Goal: Task Accomplishment & Management: Manage account settings

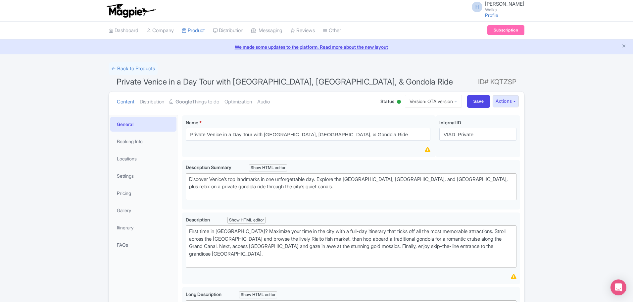
scroll to position [115, 0]
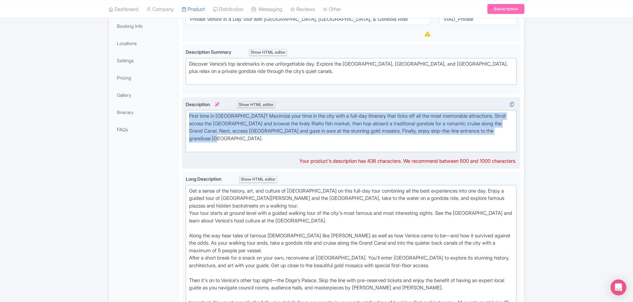
drag, startPoint x: 227, startPoint y: 141, endPoint x: 187, endPoint y: 115, distance: 48.0
click at [187, 115] on trix-editor "First time in Venice? Maximize your time in the city with a full-day itinerary …" at bounding box center [351, 131] width 331 height 42
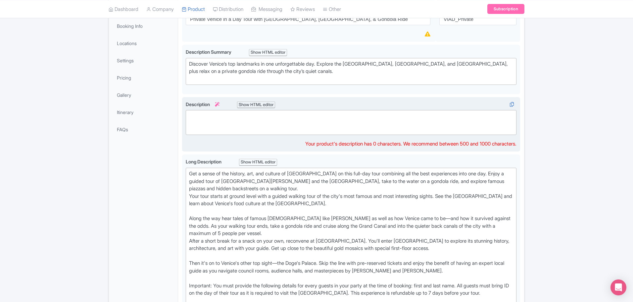
paste trix-editor "&nbsp;Experience Venice’s timeless charm on a private full-day tour that unites…"
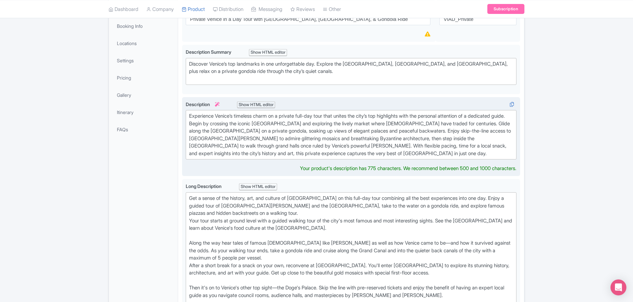
click at [192, 118] on div "Experience Venice’s timeless charm on a private full-day tour that unites the c…" at bounding box center [351, 134] width 324 height 45
drag, startPoint x: 232, startPoint y: 114, endPoint x: 275, endPoint y: 116, distance: 42.7
click at [275, 116] on div "Experience Venice’s timeless charm on a private full-day tour that unites the c…" at bounding box center [351, 134] width 324 height 45
drag, startPoint x: 307, startPoint y: 115, endPoint x: 317, endPoint y: 115, distance: 10.3
click at [317, 115] on div "Experience Venice on a private full-day tour that unites the city’s top highlig…" at bounding box center [351, 134] width 324 height 45
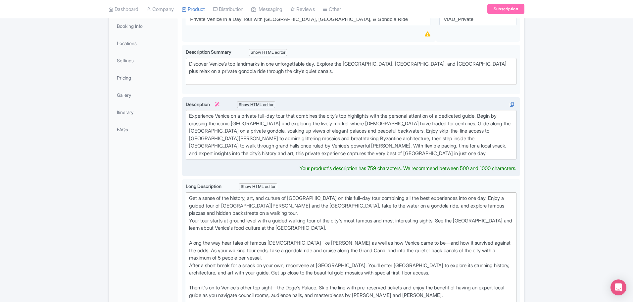
click at [448, 123] on div "Experience Venice on a private full-day tour that combines the city’s top highl…" at bounding box center [351, 134] width 324 height 45
drag, startPoint x: 386, startPoint y: 130, endPoint x: 240, endPoint y: 131, distance: 146.3
click at [240, 131] on div "Experience Venice on a private full-day tour that combines the city’s top highl…" at bounding box center [351, 134] width 324 height 45
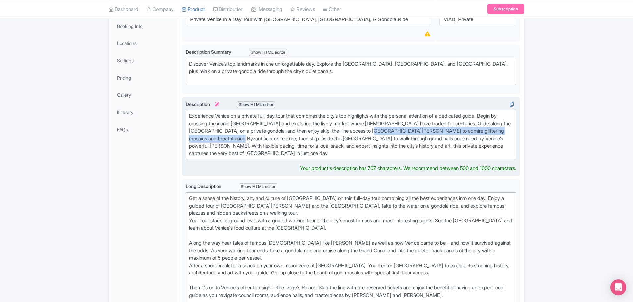
drag, startPoint x: 374, startPoint y: 130, endPoint x: 231, endPoint y: 139, distance: 142.9
click at [231, 139] on div "Experience Venice on a private full-day tour that combines the city’s top highl…" at bounding box center [351, 134] width 324 height 45
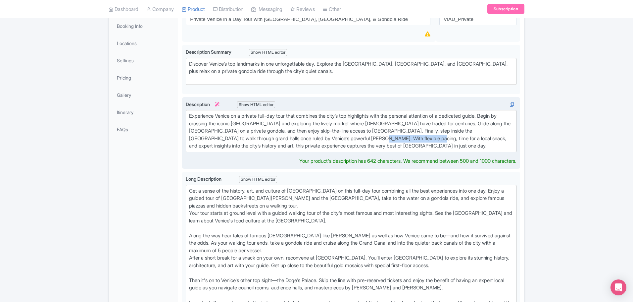
drag, startPoint x: 409, startPoint y: 138, endPoint x: 354, endPoint y: 136, distance: 55.0
click at [354, 136] on div "Experience Venice on a private full-day tour that combines the city’s top highl…" at bounding box center [351, 130] width 324 height 37
type trix-editor "<div>Experience Venice on a private full-day tour that combines the city’s top …"
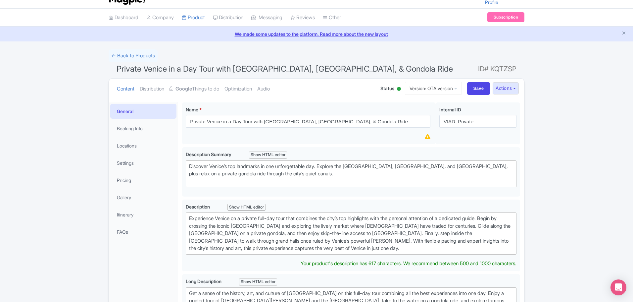
scroll to position [0, 0]
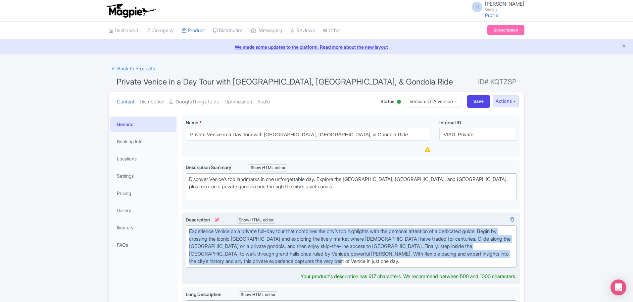
drag, startPoint x: 330, startPoint y: 258, endPoint x: 187, endPoint y: 227, distance: 146.8
click at [187, 227] on trix-editor "Experience Venice on a private full-day tour that combines the city’s top highl…" at bounding box center [351, 246] width 331 height 42
copy div "Experience Venice on a private full-day tour that combines the city’s top highl…"
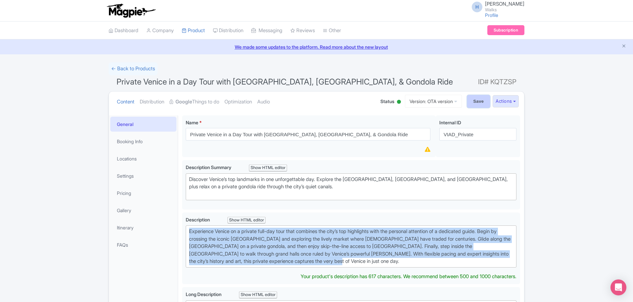
click at [473, 98] on input "Save" at bounding box center [478, 101] width 23 height 13
type input "Saving..."
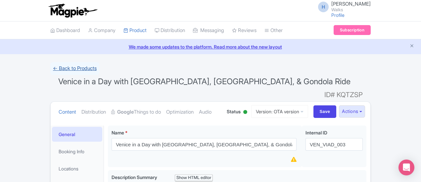
click at [50, 71] on link "← Back to Products" at bounding box center [74, 68] width 49 height 13
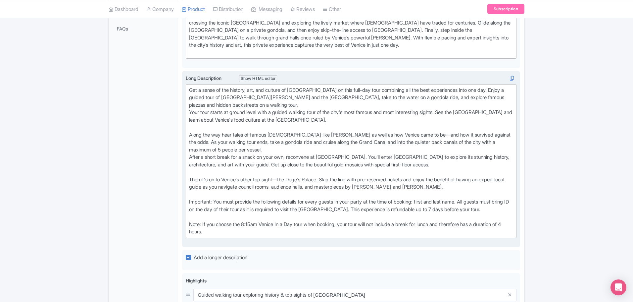
scroll to position [181, 0]
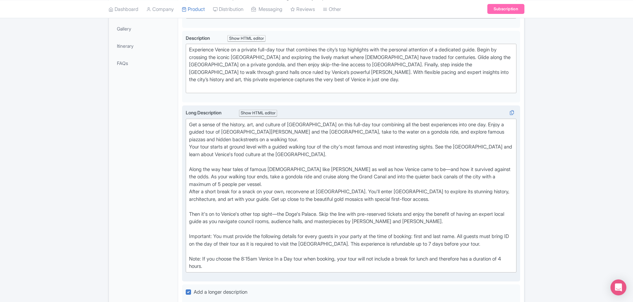
drag, startPoint x: 189, startPoint y: 124, endPoint x: 297, endPoint y: 272, distance: 183.0
click at [297, 272] on trix-editor "Get a sense of the history, art, and culture of Venice on this full-day tour co…" at bounding box center [351, 196] width 331 height 154
type trix-editor "<div>Get a sense of the history, art, and culture of Venice on this full-day to…"
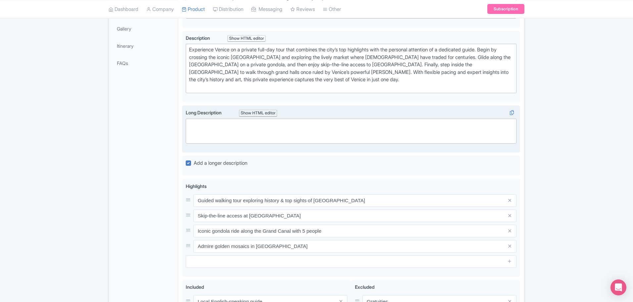
paste trix-editor "<div>Begin your private Venice adventure with a guided stroll through the city’…"
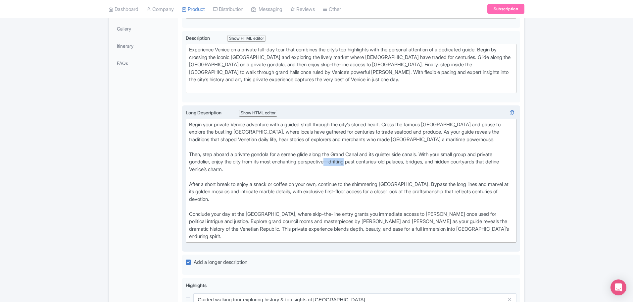
drag, startPoint x: 335, startPoint y: 161, endPoint x: 355, endPoint y: 161, distance: 19.9
click at [355, 161] on div "Then, step aboard a private gondola for a serene glide along the Grand Canal an…" at bounding box center [351, 166] width 324 height 30
drag, startPoint x: 472, startPoint y: 162, endPoint x: 472, endPoint y: 167, distance: 5.0
click at [472, 167] on div "Then, step aboard a private gondola for a serene glide along the Grand Canal an…" at bounding box center [351, 166] width 324 height 30
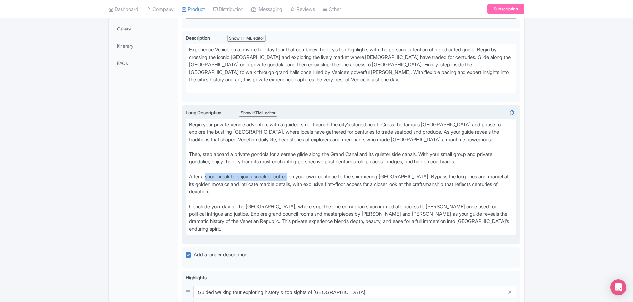
drag, startPoint x: 207, startPoint y: 175, endPoint x: 293, endPoint y: 176, distance: 86.4
click at [293, 176] on div "After a short break to enjoy a snack or coffee on your own, continue to the shi…" at bounding box center [351, 188] width 324 height 30
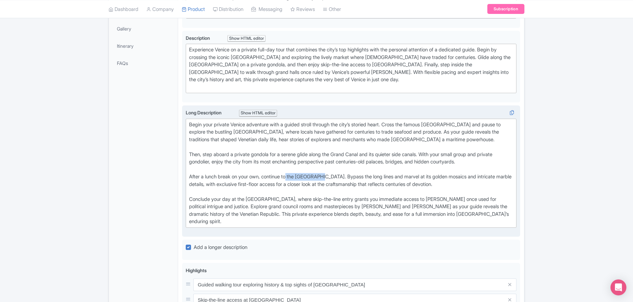
drag, startPoint x: 293, startPoint y: 175, endPoint x: 330, endPoint y: 176, distance: 37.1
click at [330, 176] on div "After a lunch break on your own, continue to the shimmering St. Mark’s Basilica…" at bounding box center [351, 184] width 324 height 23
drag, startPoint x: 389, startPoint y: 176, endPoint x: 390, endPoint y: 170, distance: 6.4
click at [390, 170] on trix-editor "Begin your private Venice adventure with a guided stroll through the city’s sto…" at bounding box center [351, 173] width 331 height 109
click at [389, 175] on div "After a lunch break on your own, continue to St. Mark’s Basilica. Bypass the lo…" at bounding box center [351, 184] width 324 height 23
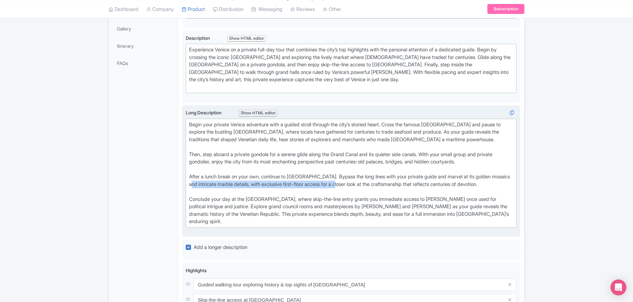
drag, startPoint x: 209, startPoint y: 185, endPoint x: 362, endPoint y: 187, distance: 153.0
click at [362, 187] on div "After a lunch break on your own, continue to St. Mark’s Basilica. Bypass the lo…" at bounding box center [351, 184] width 324 height 23
drag, startPoint x: 288, startPoint y: 185, endPoint x: 319, endPoint y: 183, distance: 31.2
click at [319, 183] on div "After a lunch break on your own, continue to St. Mark’s Basilica. Bypass the lo…" at bounding box center [351, 184] width 324 height 23
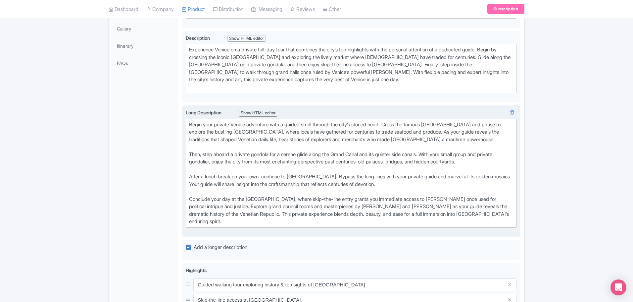
drag, startPoint x: 421, startPoint y: 182, endPoint x: 331, endPoint y: 185, distance: 89.8
click at [331, 185] on div "After a lunch break on your own, continue to St. Mark’s Basilica. Bypass the lo…" at bounding box center [351, 184] width 324 height 23
click at [422, 199] on div "Conclude your day at the Doge’s Palace, where skip-the-line entry grants you im…" at bounding box center [351, 210] width 324 height 30
drag, startPoint x: 443, startPoint y: 199, endPoint x: 466, endPoint y: 199, distance: 23.2
click at [466, 199] on div "Conclude your day at the Doge’s Palace, where skip-the-line entry grants you im…" at bounding box center [351, 210] width 324 height 30
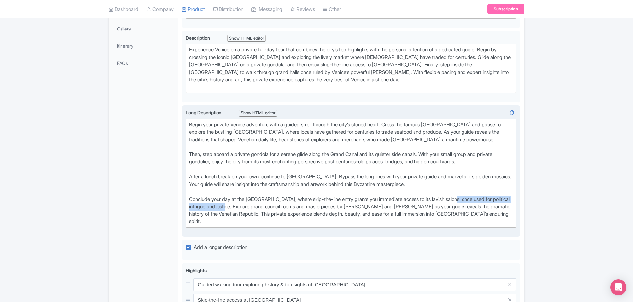
drag, startPoint x: 462, startPoint y: 199, endPoint x: 236, endPoint y: 209, distance: 226.0
click at [236, 209] on div "Conclude your day at the Doge’s Palace, where skip-the-line entry grants you im…" at bounding box center [351, 210] width 324 height 30
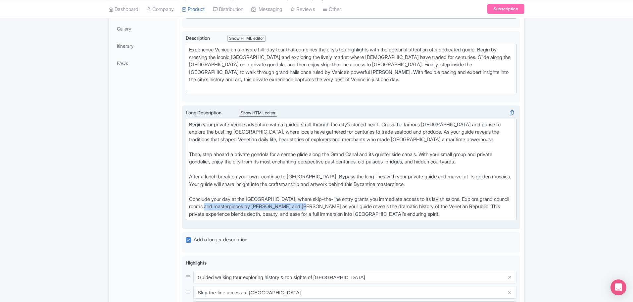
drag, startPoint x: 215, startPoint y: 207, endPoint x: 314, endPoint y: 207, distance: 98.7
click at [314, 207] on div "Conclude your day at the Doge’s Palace, where skip-the-line entry grants you im…" at bounding box center [351, 206] width 324 height 23
type trix-editor "<div>Begin your private Venice adventure with a guided stroll through the city’…"
drag, startPoint x: 438, startPoint y: 207, endPoint x: 448, endPoint y: 206, distance: 10.0
click at [448, 206] on div "Conclude your day at the Doge’s Palace, where skip-the-line entry grants you im…" at bounding box center [351, 206] width 324 height 23
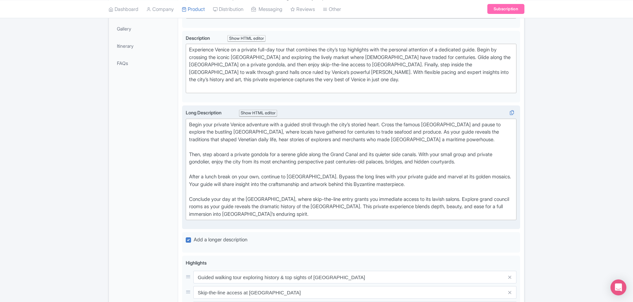
click at [359, 211] on div "Conclude your day at the Doge’s Palace, where skip-the-line entry grants you im…" at bounding box center [351, 206] width 324 height 23
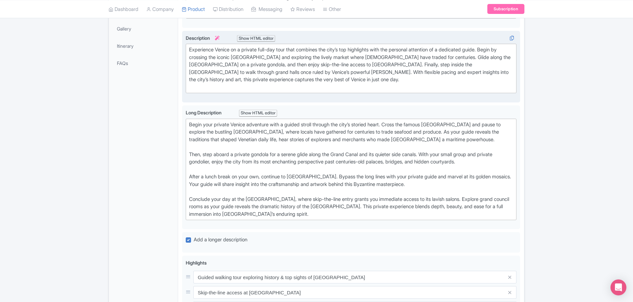
scroll to position [189, 0]
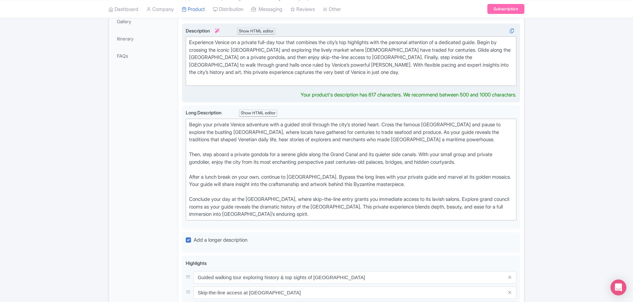
click at [220, 85] on trix-editor "Experience Venice on a private full-day tour that combines the city’s top highl…" at bounding box center [351, 60] width 331 height 49
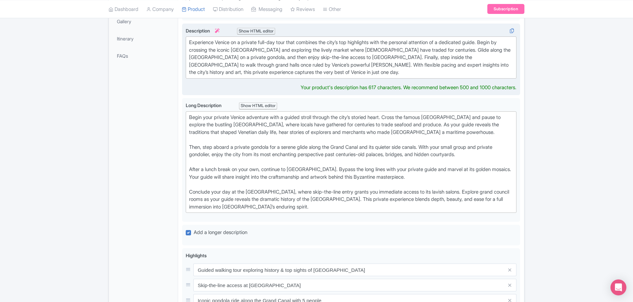
type trix-editor "<div>Experience Venice on a private full-day tour that combines the city’s top …"
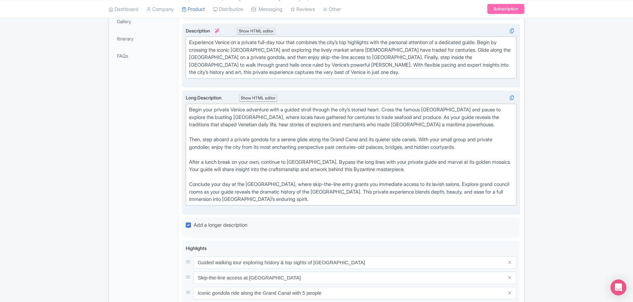
click at [417, 201] on div "Conclude your day at the Doge’s Palace, where skip-the-line entry grants you im…" at bounding box center [351, 191] width 324 height 23
drag, startPoint x: 419, startPoint y: 192, endPoint x: 420, endPoint y: 198, distance: 5.3
click at [420, 198] on div "Conclude your day at the Doge’s Palace, where skip-the-line entry grants you im…" at bounding box center [351, 191] width 324 height 23
type trix-editor "<div>Begin your private Venice adventure with a guided stroll through the city’…"
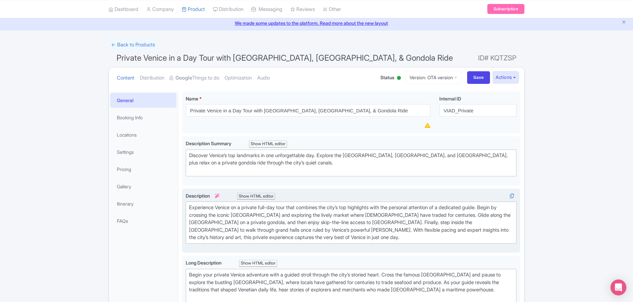
scroll to position [23, 0]
click at [467, 77] on input "Save" at bounding box center [478, 78] width 23 height 13
type input "Saving..."
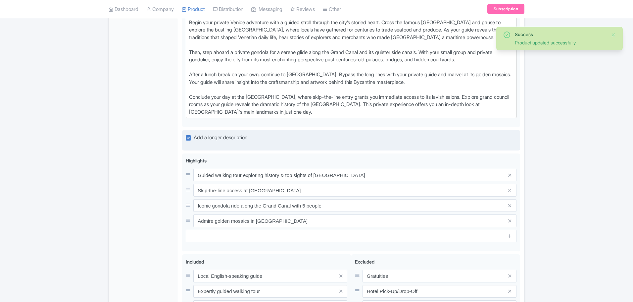
scroll to position [347, 0]
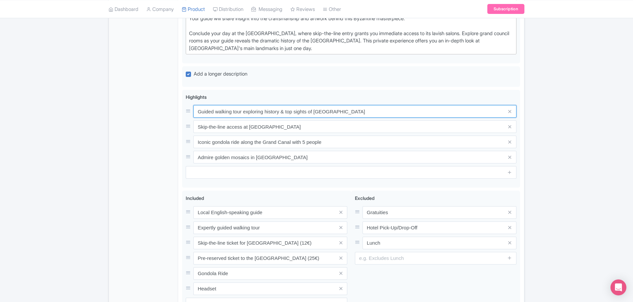
drag, startPoint x: 338, startPoint y: 113, endPoint x: 168, endPoint y: 109, distance: 169.6
click at [168, 109] on div "General Booking Info Locations Settings Pricing Gallery Itinerary FAQs Private …" at bounding box center [316, 56] width 415 height 584
paste input "Private full-day exploration of Venice’s icons"
type input "Private full-day exploration of [GEOGRAPHIC_DATA]’s sights"
drag, startPoint x: 226, startPoint y: 49, endPoint x: 202, endPoint y: 51, distance: 24.5
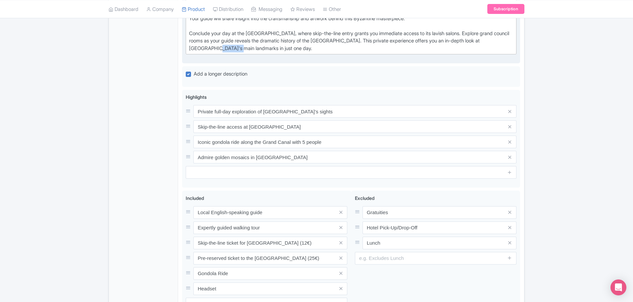
click at [202, 51] on div "Begin your private Venice adventure with a guided stroll through the city’s sto…" at bounding box center [351, 3] width 324 height 97
type trix-editor "<div>Begin your private Venice adventure with a guided stroll through the city’…"
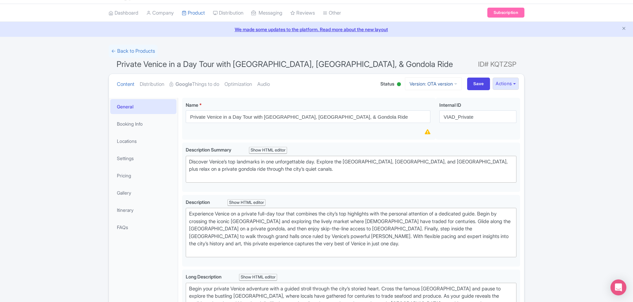
scroll to position [16, 0]
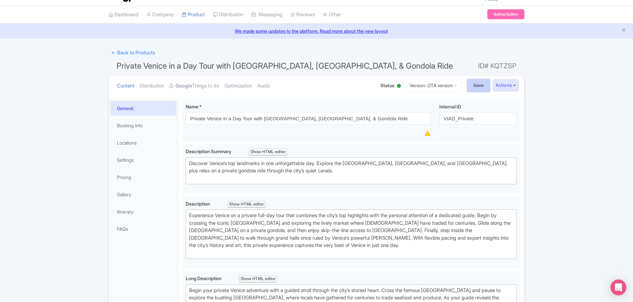
click at [471, 84] on input "Save" at bounding box center [478, 85] width 23 height 13
type input "Saving..."
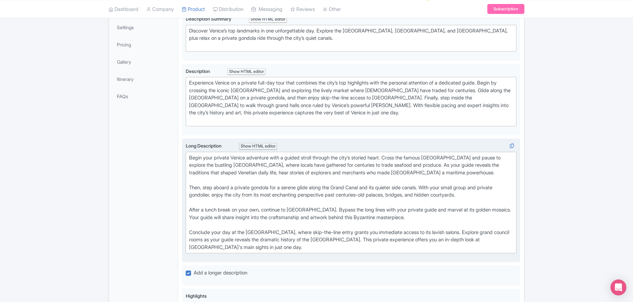
scroll to position [281, 0]
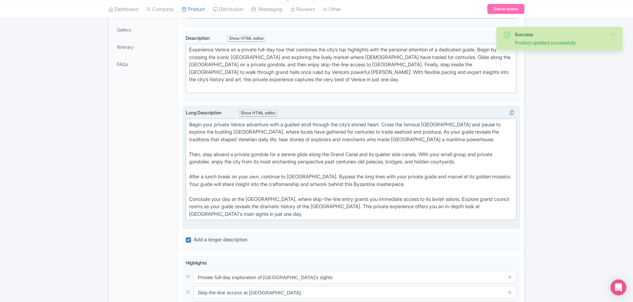
scroll to position [180, 0]
click at [191, 176] on div "Begin your private Venice adventure with a guided stroll through the city’s sto…" at bounding box center [351, 170] width 324 height 97
click at [191, 153] on div "Begin your private Venice adventure with a guided stroll through the city’s sto…" at bounding box center [351, 170] width 324 height 97
type trix-editor "<lor>Ipsum dolo sitamet Consec adipiscin elit s doeius tempor incidid utl etdo’…"
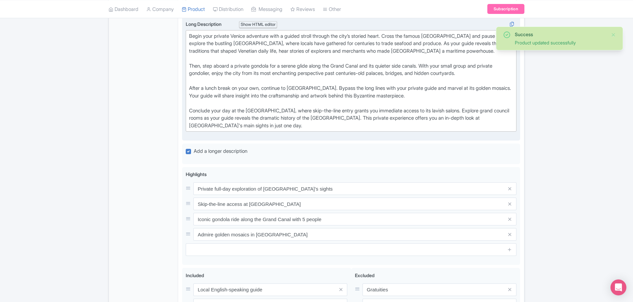
scroll to position [280, 0]
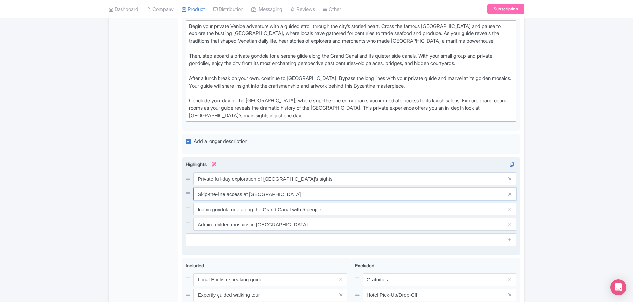
drag, startPoint x: 254, startPoint y: 194, endPoint x: 192, endPoint y: 194, distance: 61.9
click at [192, 194] on div "Skip-the-line access at Doge's Palace" at bounding box center [351, 193] width 331 height 13
paste input "Skip-the-line access at Basilica & Doge’s Palace"
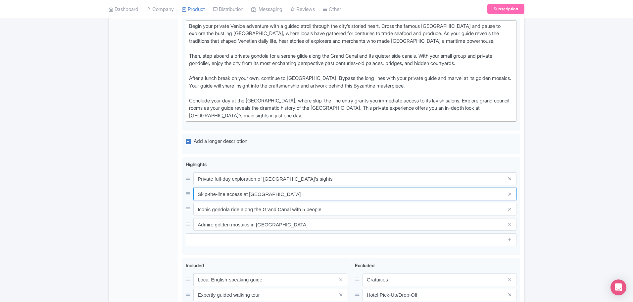
type input "Skip-the-line access at Basilica & Doge’s Palace"
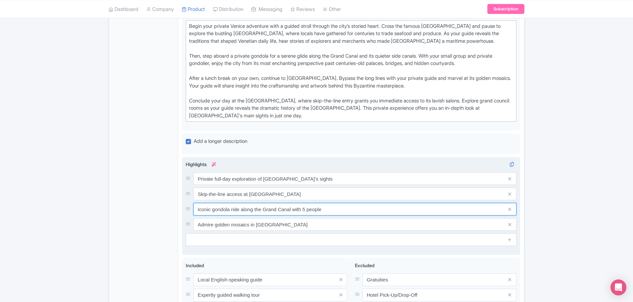
drag, startPoint x: 265, startPoint y: 211, endPoint x: 188, endPoint y: 219, distance: 77.6
click at [188, 219] on div "Private full-day exploration of Venice’s sights Skip-the-line access at Basilic…" at bounding box center [351, 201] width 331 height 58
paste input "Private gondola glide through scenic canals"
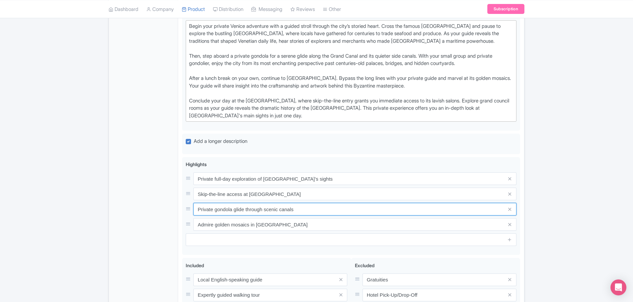
type input "Private gondola glide through scenic canals"
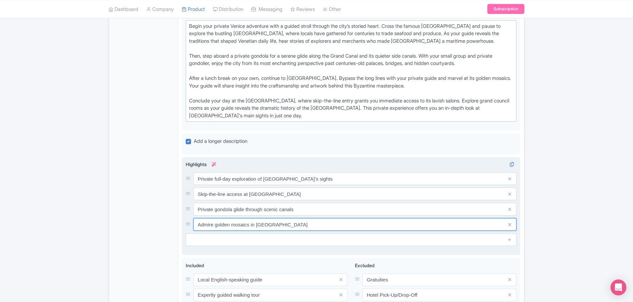
drag, startPoint x: 300, startPoint y: 224, endPoint x: 183, endPoint y: 223, distance: 116.2
click at [183, 223] on div "Private full-day exploration of Venice’s sights Skip-the-line access at Doge's …" at bounding box center [351, 206] width 338 height 98
paste input "Guided walk of Rialto Bridge & market life"
type input "Guided walk of Rialto Bridge & market life"
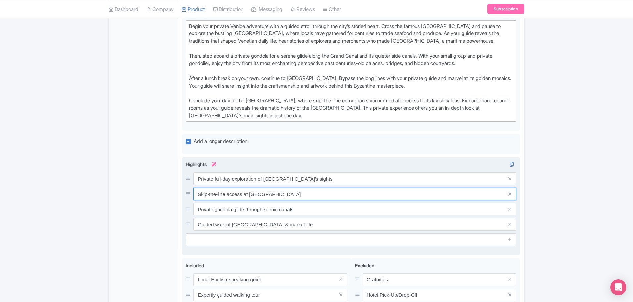
click at [250, 195] on input "Skip-the-line access at Basilica & Doge’s Palace" at bounding box center [354, 193] width 323 height 13
drag, startPoint x: 250, startPoint y: 195, endPoint x: 193, endPoint y: 198, distance: 56.7
click at [193, 198] on div "Skip-the-line access at St. Mark's Basilica & Doge’s Palace" at bounding box center [351, 193] width 331 height 13
type input "Explore St. Mark's [GEOGRAPHIC_DATA]"
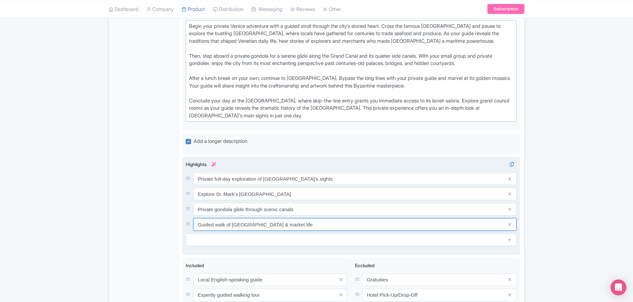
drag, startPoint x: 294, startPoint y: 224, endPoint x: 281, endPoint y: 224, distance: 12.3
click at [281, 224] on input "Guided walk of Rialto Bridge & market life" at bounding box center [354, 224] width 323 height 13
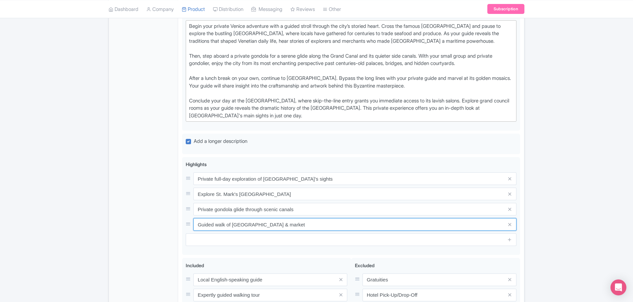
type input "Guided walk of [GEOGRAPHIC_DATA] & market"
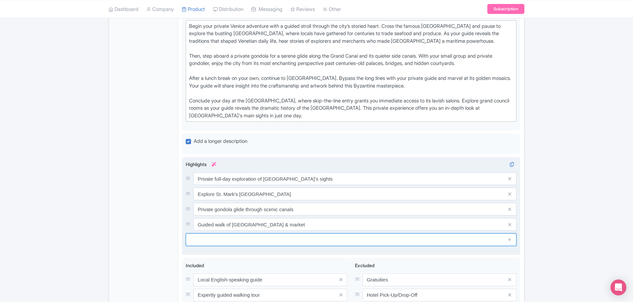
click at [199, 238] on input "text" at bounding box center [351, 239] width 331 height 13
paste input "Expert storytelling from a local guide"
type input "Expert storytelling from a local guide"
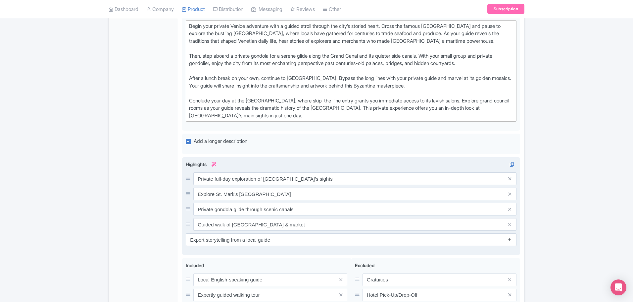
click at [508, 241] on icon at bounding box center [509, 239] width 5 height 5
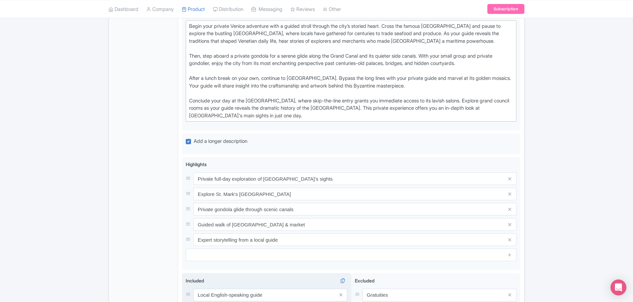
scroll to position [412, 0]
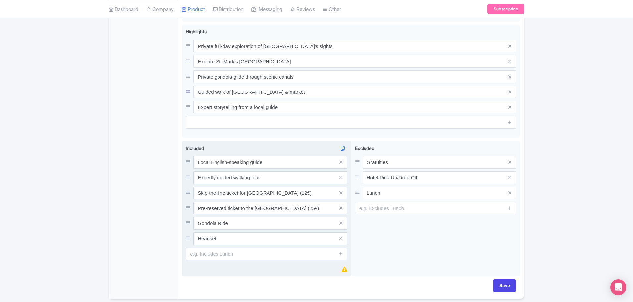
click at [339, 238] on icon at bounding box center [340, 238] width 3 height 5
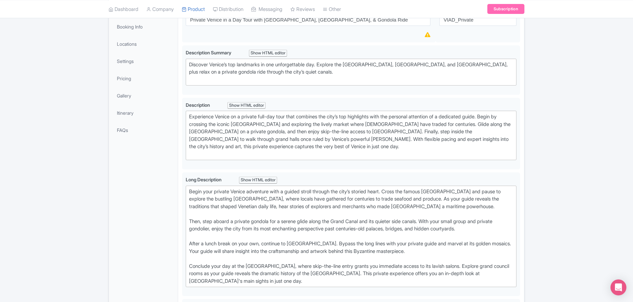
scroll to position [180, 0]
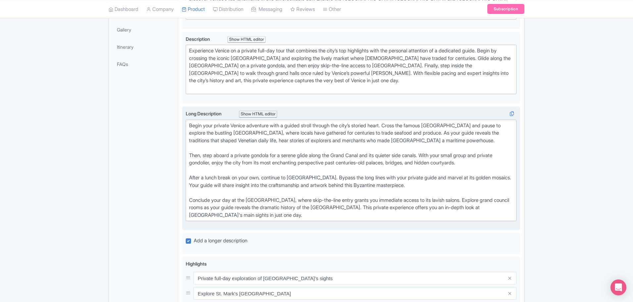
click at [191, 199] on div "Begin your private Venice adventure with a guided stroll through the city’s sto…" at bounding box center [351, 170] width 324 height 97
click at [459, 154] on div "Begin your private Venice adventure with a guided stroll through the city’s sto…" at bounding box center [351, 170] width 324 height 97
drag, startPoint x: 446, startPoint y: 155, endPoint x: 458, endPoint y: 156, distance: 11.9
click at [458, 156] on div "Begin your private Venice adventure with a guided stroll through the city’s sto…" at bounding box center [351, 170] width 324 height 97
drag, startPoint x: 483, startPoint y: 156, endPoint x: 513, endPoint y: 156, distance: 30.1
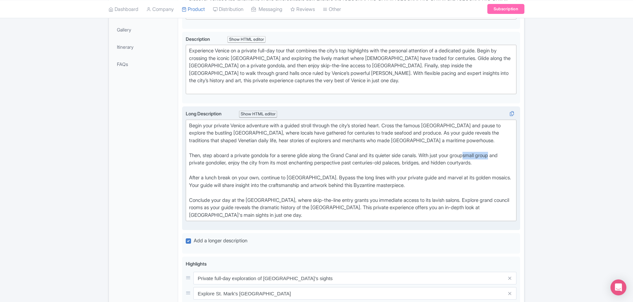
click at [513, 156] on div "Begin your private Venice adventure with a guided stroll through the city’s sto…" at bounding box center [351, 170] width 324 height 97
click at [492, 157] on div "Begin your private Venice adventure with a guided stroll through the city’s sto…" at bounding box center [351, 170] width 324 height 97
drag, startPoint x: 206, startPoint y: 163, endPoint x: 185, endPoint y: 163, distance: 20.5
click at [185, 163] on div "Long Description i Show HTML editor Bold Italic Strikethrough Link Heading Quot…" at bounding box center [351, 168] width 338 height 124
type trix-editor "<div>Begin your private Venice adventure with a guided stroll through the city’…"
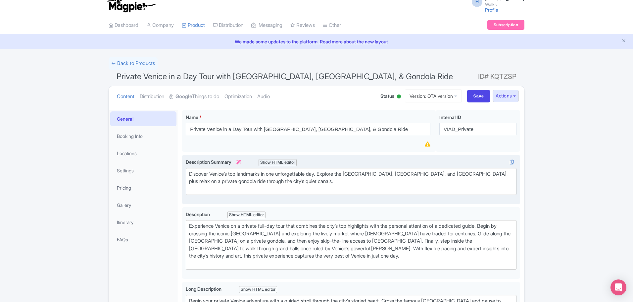
scroll to position [0, 0]
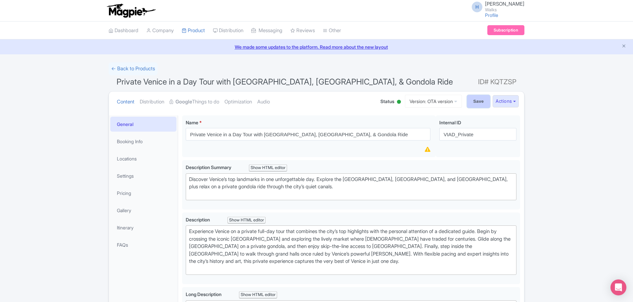
click at [470, 106] on input "Save" at bounding box center [478, 101] width 23 height 13
type input "Saving..."
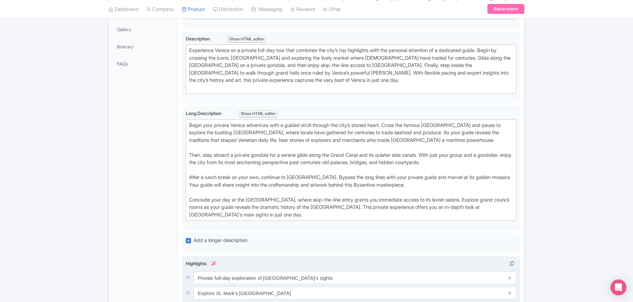
scroll to position [181, 0]
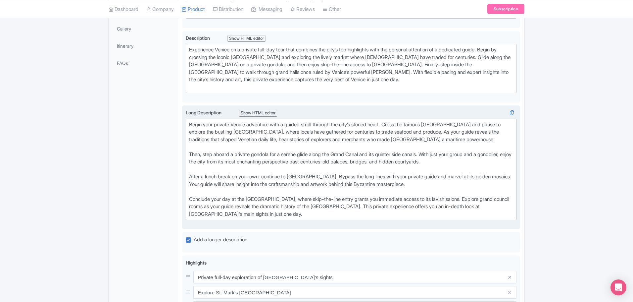
click at [262, 212] on div "Begin your private Venice adventure with a guided stroll through the city’s sto…" at bounding box center [351, 169] width 324 height 97
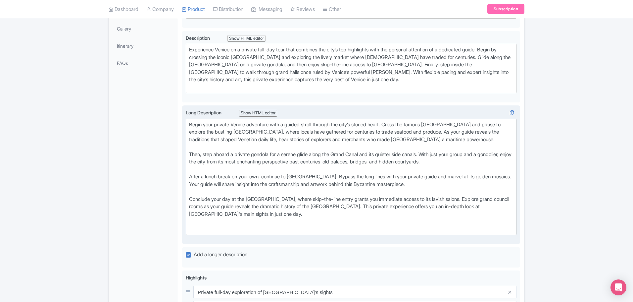
paste trix-editor "__Important: You must provide the following details for every guests in your pa…"
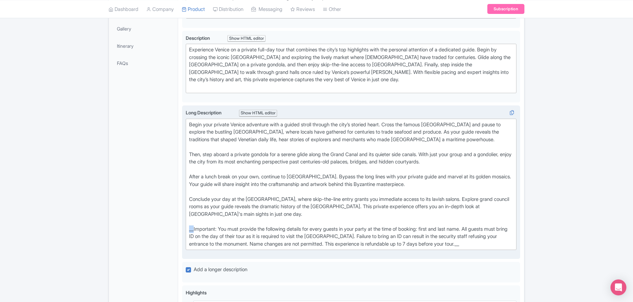
drag, startPoint x: 194, startPoint y: 229, endPoint x: 192, endPoint y: 224, distance: 5.5
click at [188, 230] on trix-editor "Begin your private Venice adventure with a guided stroll through the city’s sto…" at bounding box center [351, 184] width 331 height 131
click at [508, 243] on div "Begin your private Venice adventure with a guided stroll through the city’s sto…" at bounding box center [351, 184] width 324 height 127
type trix-editor "<div>Begin your private Venice adventure with a guided stroll through the city’…"
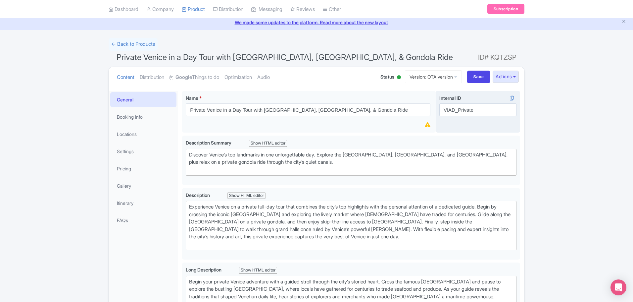
scroll to position [0, 0]
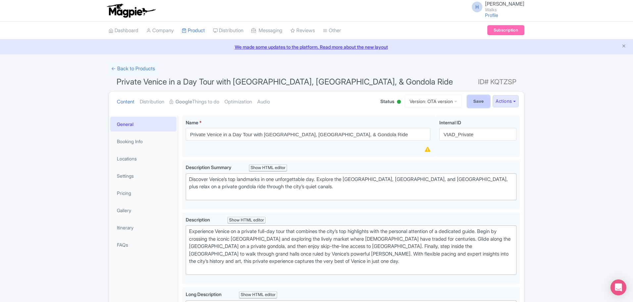
click at [482, 101] on input "Save" at bounding box center [478, 101] width 23 height 13
type input "Saving..."
click at [135, 209] on link "Gallery" at bounding box center [143, 210] width 66 height 15
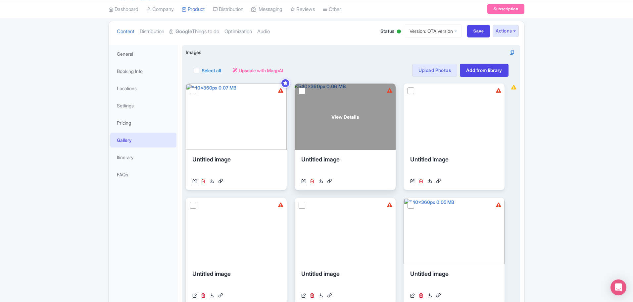
scroll to position [66, 0]
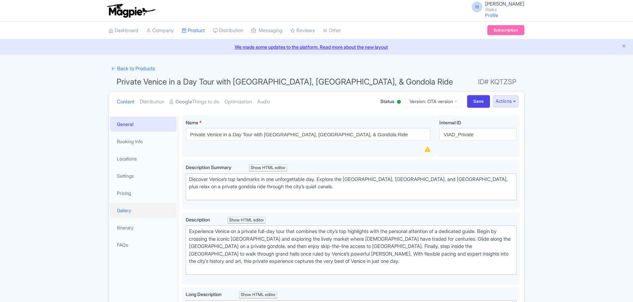
scroll to position [66, 0]
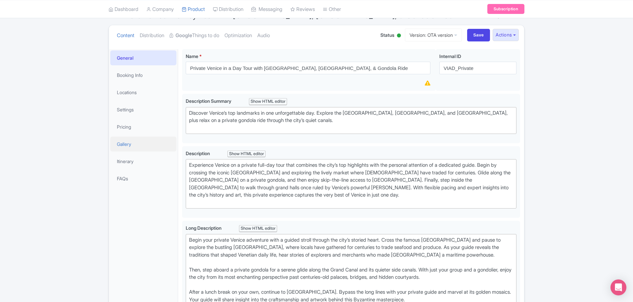
click at [141, 143] on link "Gallery" at bounding box center [143, 143] width 66 height 15
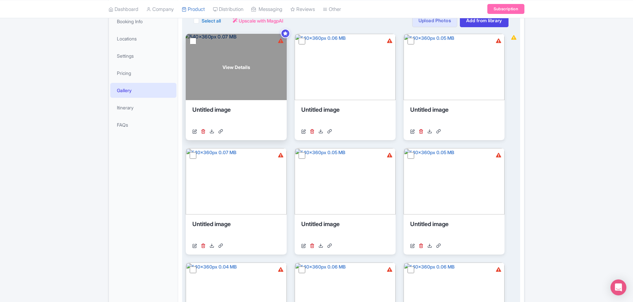
scroll to position [20, 0]
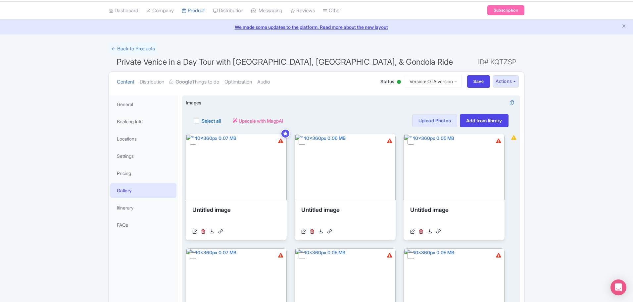
click at [202, 120] on label "Select all" at bounding box center [211, 120] width 19 height 7
click at [202, 120] on input "Select all" at bounding box center [204, 119] width 4 height 4
checkbox input "true"
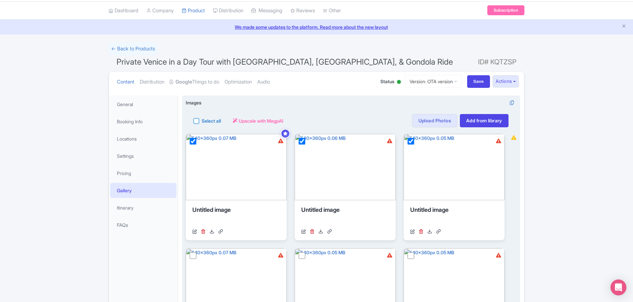
checkbox input "true"
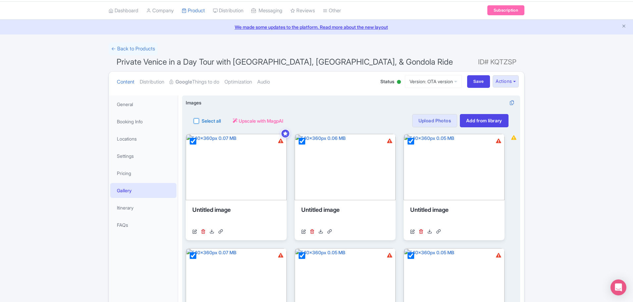
checkbox input "true"
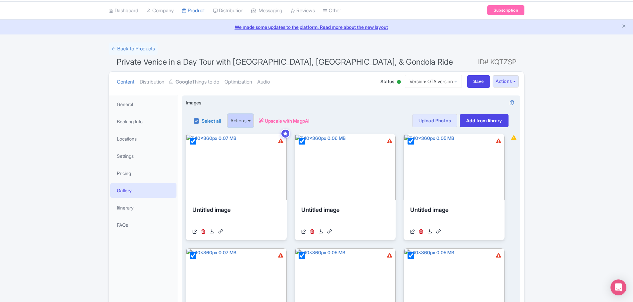
click at [240, 118] on button "Actions" at bounding box center [240, 120] width 26 height 13
click at [223, 136] on link "Remove from product" at bounding box center [222, 136] width 64 height 10
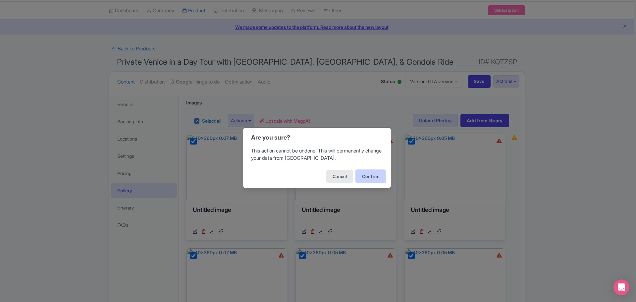
click at [368, 172] on button "Confirm" at bounding box center [371, 176] width 30 height 13
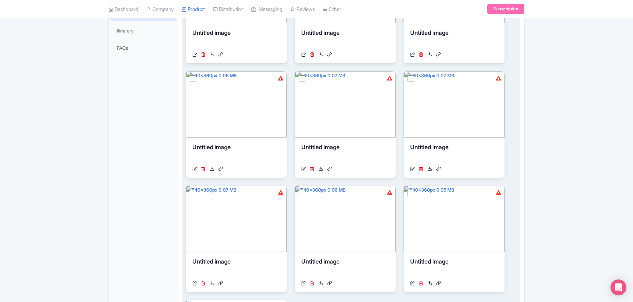
scroll to position [33, 0]
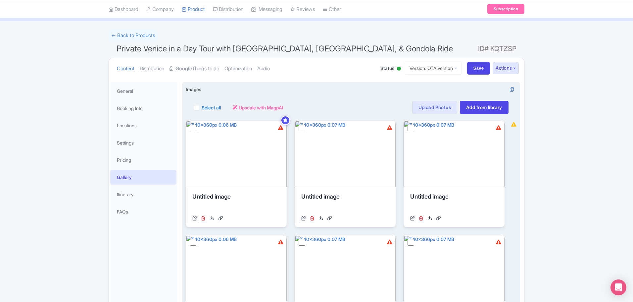
click at [202, 107] on label "Select all" at bounding box center [211, 107] width 19 height 7
click at [202, 107] on input "Select all" at bounding box center [204, 105] width 4 height 4
checkbox input "true"
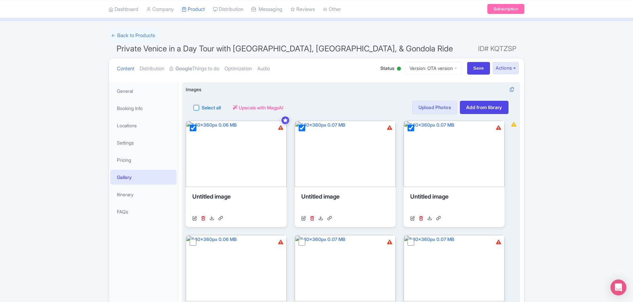
checkbox input "true"
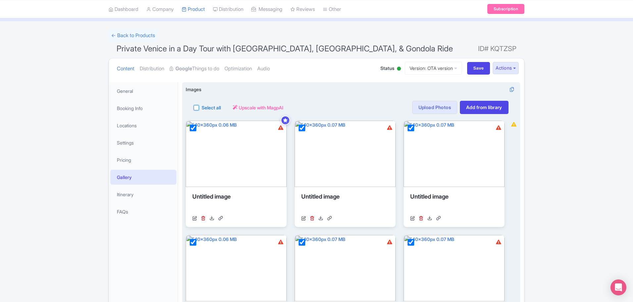
checkbox input "true"
click at [254, 109] on button "Actions" at bounding box center [240, 107] width 26 height 13
click at [244, 124] on link "Remove from product" at bounding box center [222, 123] width 64 height 10
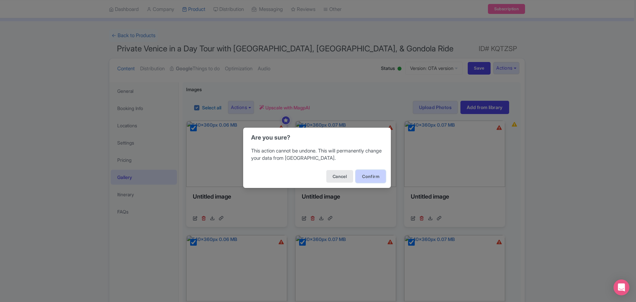
click at [382, 178] on button "Confirm" at bounding box center [371, 176] width 30 height 13
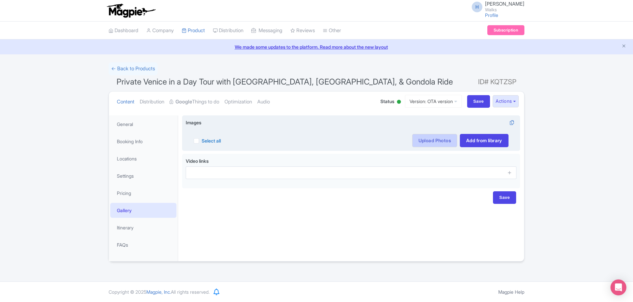
click at [445, 142] on link "Upload Photos" at bounding box center [434, 140] width 45 height 13
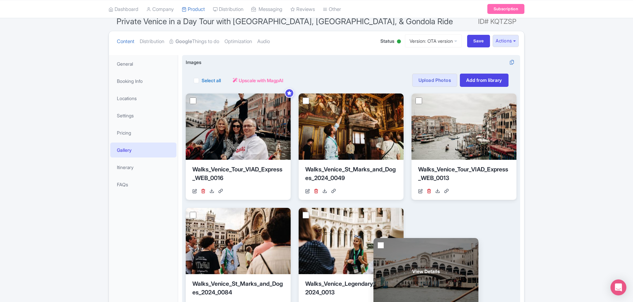
scroll to position [55, 0]
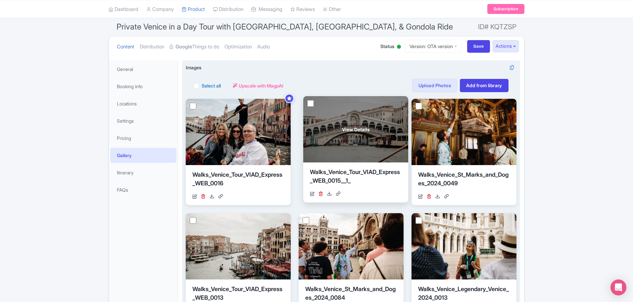
drag, startPoint x: 361, startPoint y: 209, endPoint x: 342, endPoint y: 117, distance: 94.7
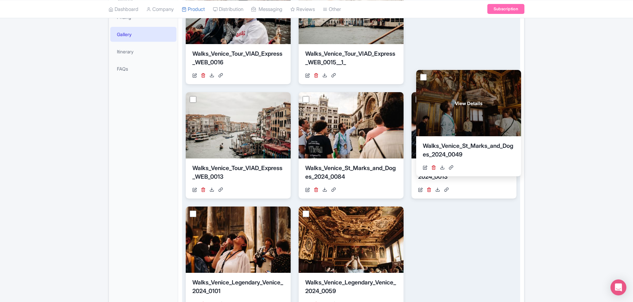
scroll to position [187, 0]
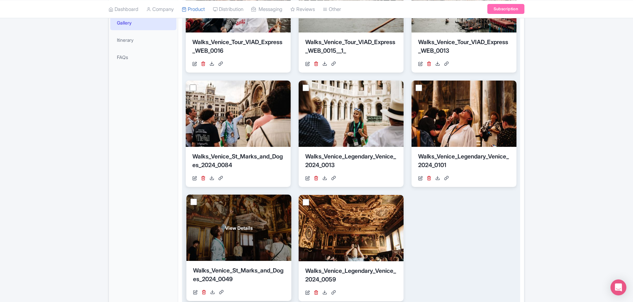
drag, startPoint x: 447, startPoint y: 101, endPoint x: 221, endPoint y: 228, distance: 258.7
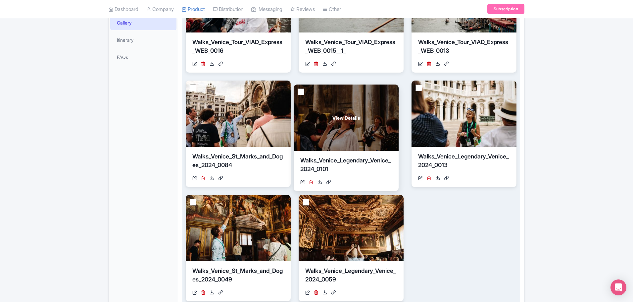
drag, startPoint x: 442, startPoint y: 117, endPoint x: 324, endPoint y: 121, distance: 118.6
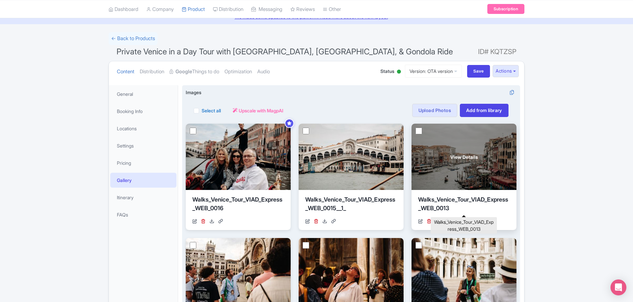
scroll to position [0, 0]
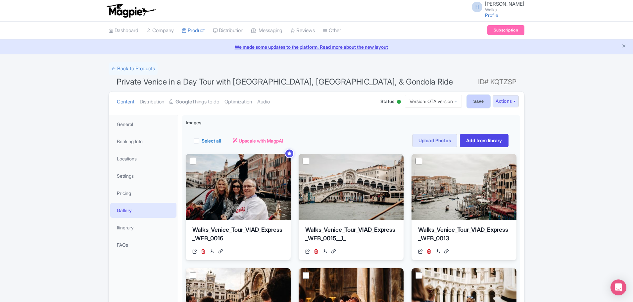
click at [474, 105] on input "Save" at bounding box center [478, 101] width 23 height 13
type input "Saving..."
click at [138, 126] on link "General" at bounding box center [143, 124] width 66 height 15
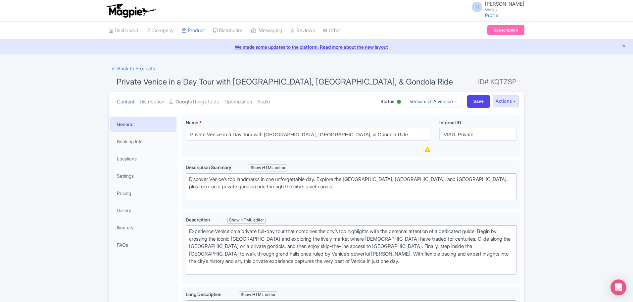
click at [454, 100] on icon at bounding box center [455, 101] width 3 height 5
click at [501, 105] on button "Actions" at bounding box center [506, 101] width 26 height 12
click at [501, 155] on link "Create new version" at bounding box center [489, 156] width 63 height 10
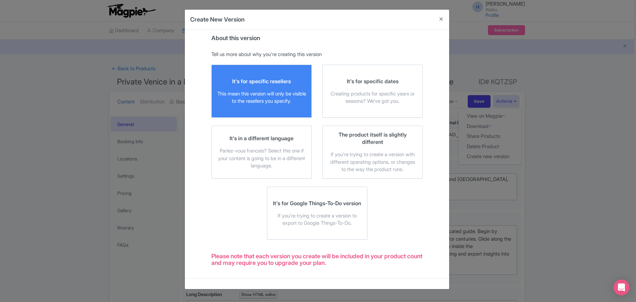
click at [270, 96] on div "This mean this version will only be visible to the resellers you specify." at bounding box center [261, 97] width 89 height 15
click at [0, 0] on input "It's for specific resellers This mean this version will only be visible to the …" at bounding box center [0, 0] width 0 height 0
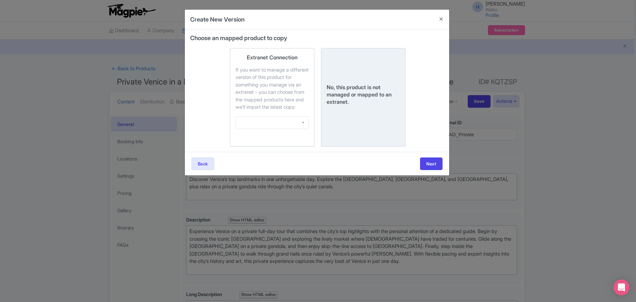
click at [379, 111] on div "No, this product is not managed or mapped to an extranet." at bounding box center [362, 97] width 73 height 87
click at [0, 0] on input "No, this product is not managed or mapped to an extranet." at bounding box center [0, 0] width 0 height 0
click at [439, 170] on button "Next" at bounding box center [431, 163] width 23 height 13
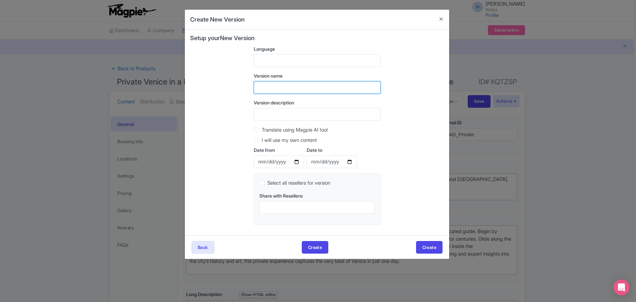
click at [271, 83] on input "text" at bounding box center [317, 87] width 127 height 13
type input "Viator Version"
drag, startPoint x: 269, startPoint y: 107, endPoint x: 271, endPoint y: 121, distance: 13.3
click at [269, 108] on div "Version description" at bounding box center [317, 110] width 127 height 22
click at [271, 121] on div "Version name Viator Version Version description" at bounding box center [317, 99] width 127 height 54
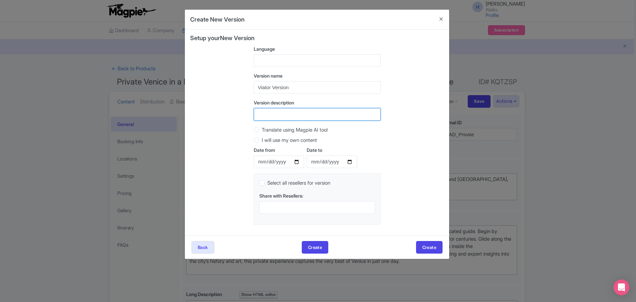
click at [272, 118] on input "Version description" at bounding box center [317, 114] width 127 height 13
type input "Viator Version"
click at [428, 247] on button "Create" at bounding box center [429, 247] width 26 height 13
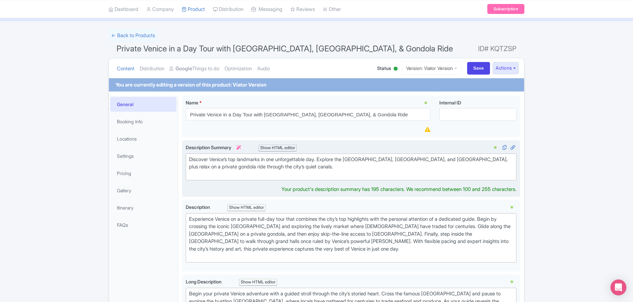
scroll to position [40, 0]
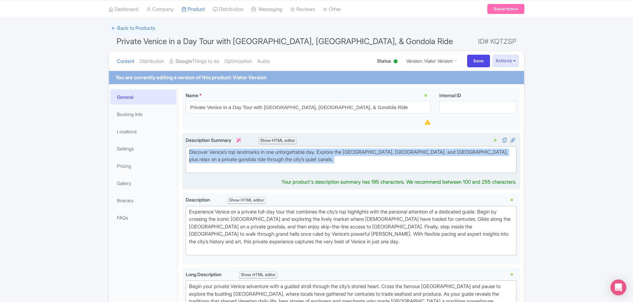
drag, startPoint x: 313, startPoint y: 170, endPoint x: 184, endPoint y: 152, distance: 129.7
click at [184, 152] on div "Discover Venice’s top landmarks in one unforgettable day. Explore the [GEOGRAPH…" at bounding box center [351, 161] width 338 height 57
type trix-editor "<div>Discover Venice’s top landmarks in one unforgettable day. Explore the [GEO…"
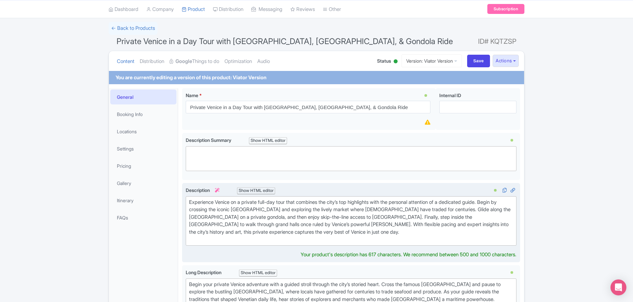
click at [200, 247] on div "Description i Show HTML editor Bold Italic Strikethrough Link Heading Quote Cod…" at bounding box center [351, 222] width 331 height 72
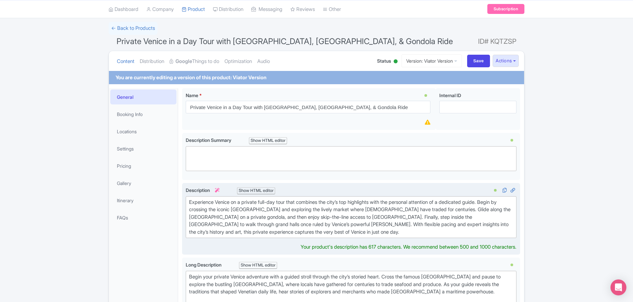
type trix-editor "<div>Experience Venice on a private full-day tour that combines the city’s top …"
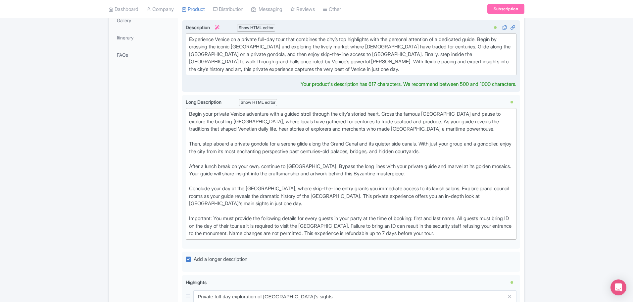
scroll to position [206, 0]
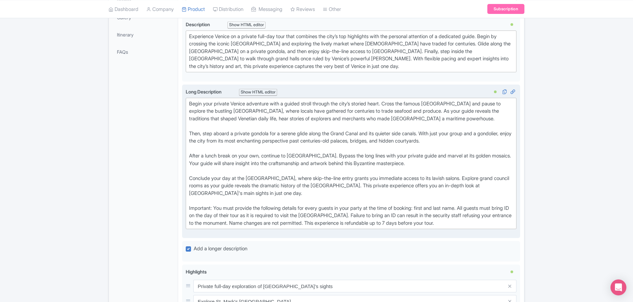
drag, startPoint x: 444, startPoint y: 226, endPoint x: 182, endPoint y: 93, distance: 294.2
click at [182, 93] on div "Long Description i Show HTML editor Bold Italic Strikethrough Link Heading Quot…" at bounding box center [351, 161] width 338 height 154
type trix-editor "<div>Begin your private Venice adventure with a guided stroll through the city’…"
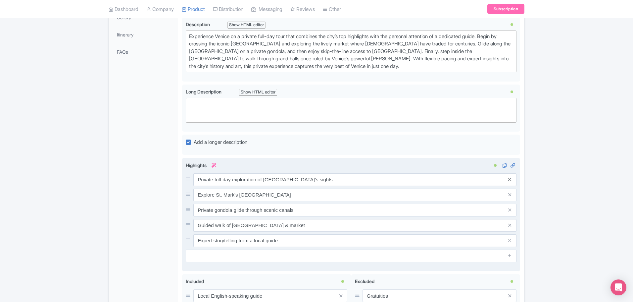
click at [511, 180] on icon at bounding box center [509, 179] width 3 height 5
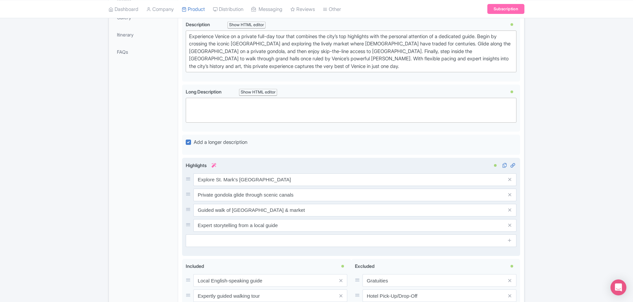
click at [511, 180] on icon at bounding box center [509, 179] width 3 height 5
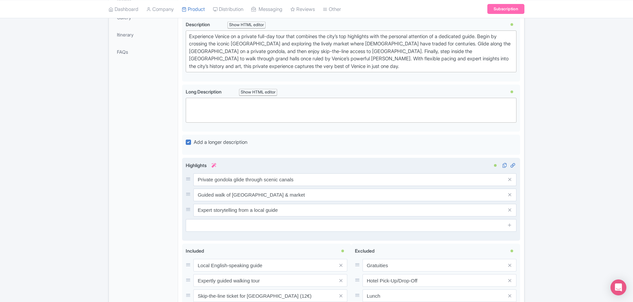
click at [511, 180] on icon at bounding box center [509, 179] width 3 height 5
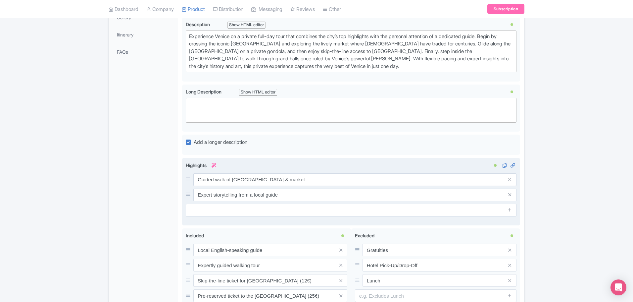
click at [511, 180] on icon at bounding box center [509, 179] width 3 height 5
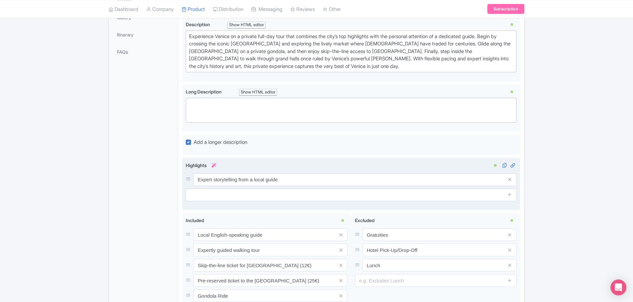
click at [511, 180] on icon at bounding box center [509, 179] width 3 height 5
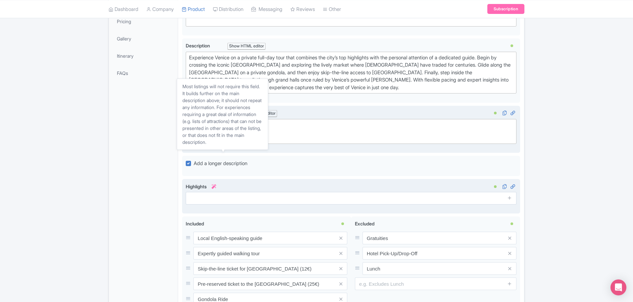
scroll to position [173, 0]
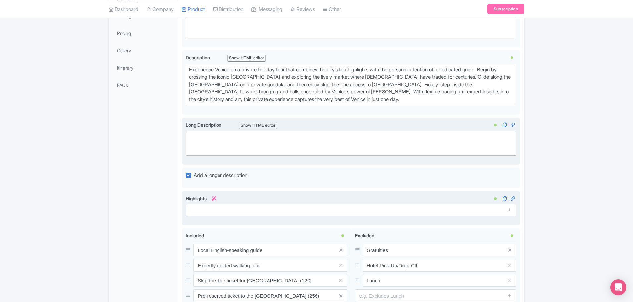
click at [221, 151] on trix-editor at bounding box center [351, 143] width 331 height 25
click at [195, 142] on trix-editor at bounding box center [351, 143] width 331 height 25
paste trix-editor "<div>Stop At: Ponte di Rialto&nbsp;<br>Description: Your tour starts at ground …"
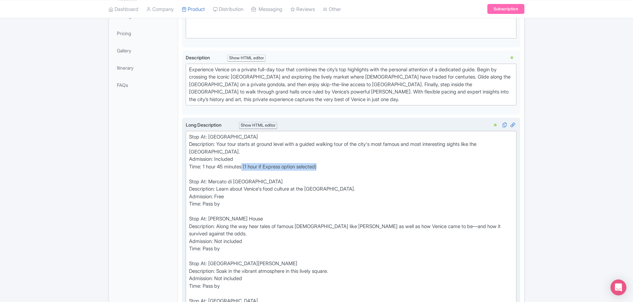
drag, startPoint x: 335, startPoint y: 169, endPoint x: 245, endPoint y: 168, distance: 90.1
click at [245, 168] on div "Stop At: Ponte di Rialto Description: Your tour starts at ground level with a g…" at bounding box center [351, 308] width 324 height 350
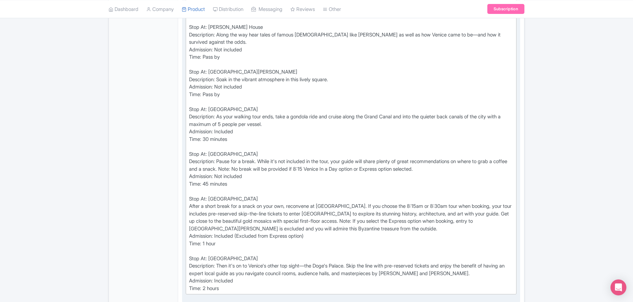
scroll to position [371, 0]
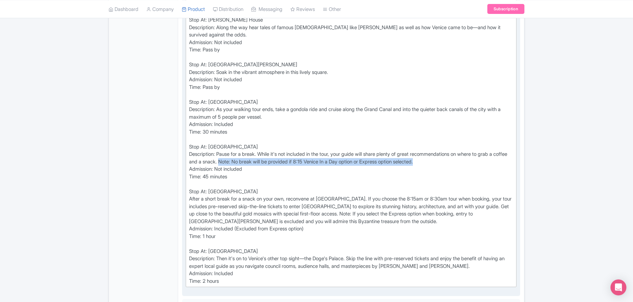
drag, startPoint x: 242, startPoint y: 161, endPoint x: 456, endPoint y: 164, distance: 214.5
click at [456, 164] on div "Stop At: Ponte di Rialto Description: Your tour starts at ground level with a g…" at bounding box center [351, 109] width 324 height 350
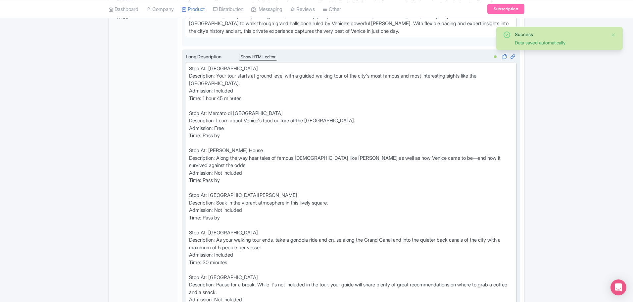
scroll to position [206, 0]
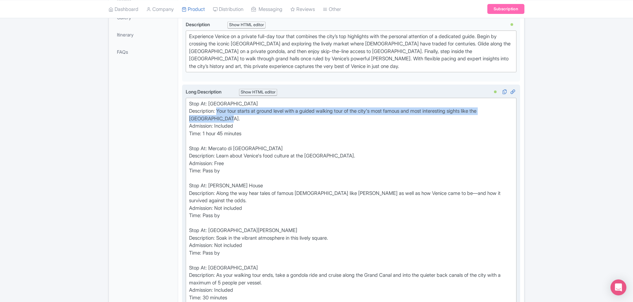
drag, startPoint x: 219, startPoint y: 110, endPoint x: 220, endPoint y: 119, distance: 8.6
click at [220, 119] on div "Stop At: Ponte di Rialto Description: Your tour starts at ground level with a g…" at bounding box center [351, 275] width 324 height 350
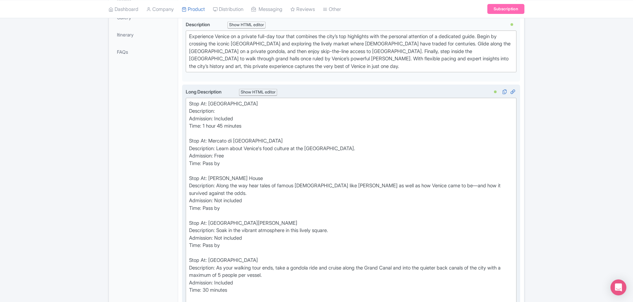
paste trix-editor "Begin your private Venice adventure with a guided stroll through the city’s sto…"
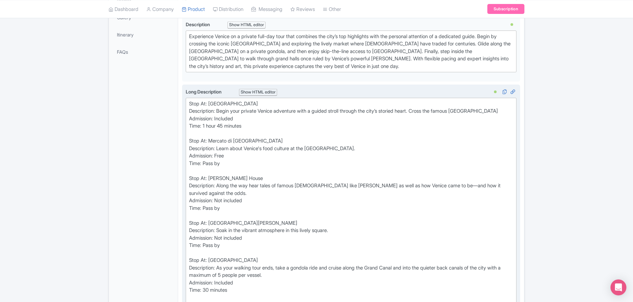
click at [423, 111] on div "Stop At: Ponte di Rialto Description: Begin your private Venice adventure with …" at bounding box center [351, 271] width 324 height 343
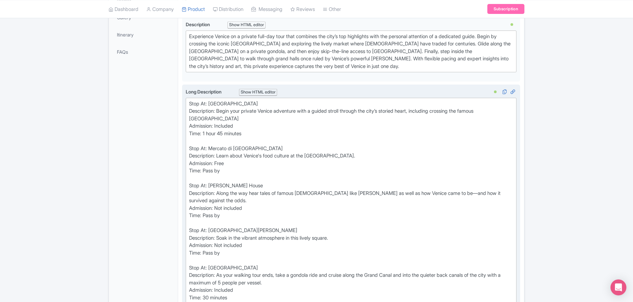
click at [221, 121] on div "Stop At: Ponte di Rialto Description: Begin your private Venice adventure with …" at bounding box center [351, 275] width 324 height 350
drag, startPoint x: 325, startPoint y: 155, endPoint x: 219, endPoint y: 155, distance: 105.9
click at [219, 155] on div "Stop At: Ponte di Rialto Description: Begin your private Venice adventure with …" at bounding box center [351, 275] width 324 height 350
paste trix-editor "pause to explore the bustling Rialto Market, where locals have gathered for cen…"
click at [219, 155] on div "Stop At: Ponte di Rialto Description: Begin your private Venice adventure with …" at bounding box center [351, 275] width 324 height 350
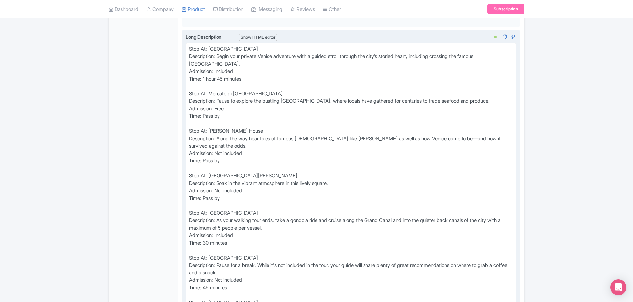
scroll to position [272, 0]
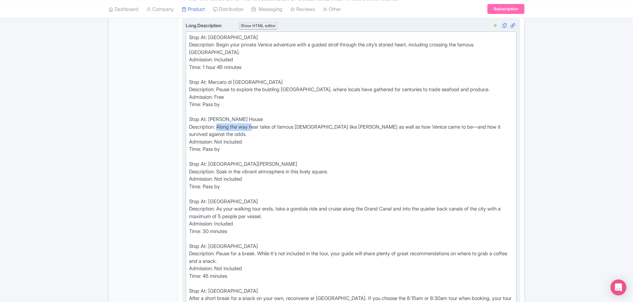
drag, startPoint x: 218, startPoint y: 128, endPoint x: 255, endPoint y: 128, distance: 36.4
click at [255, 128] on div "Stop At: Ponte di Rialto Description: Begin your private Venice adventure with …" at bounding box center [351, 209] width 324 height 350
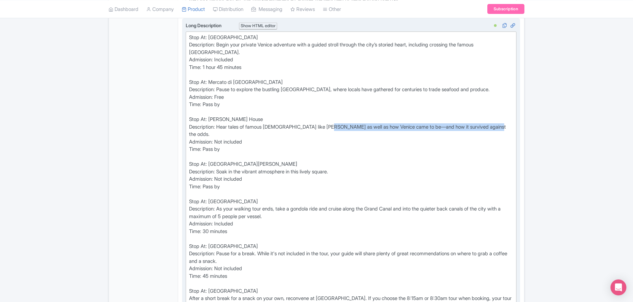
drag, startPoint x: 333, startPoint y: 126, endPoint x: 513, endPoint y: 130, distance: 179.5
click at [513, 130] on div "Stop At: Ponte di Rialto Description: Begin your private Venice adventure with …" at bounding box center [351, 209] width 324 height 350
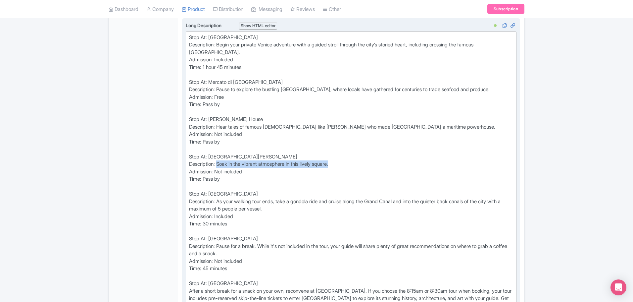
drag, startPoint x: 341, startPoint y: 165, endPoint x: 221, endPoint y: 165, distance: 119.8
click at [220, 165] on div "Stop At: Ponte di Rialto Description: Begin your private Venice adventure with …" at bounding box center [351, 205] width 324 height 343
drag, startPoint x: 281, startPoint y: 163, endPoint x: 241, endPoint y: 161, distance: 39.8
click at [241, 161] on div "Stop At: Ponte di Rialto Description: Begin your private Venice adventure with …" at bounding box center [351, 205] width 324 height 343
click at [295, 158] on div "Stop At: Ponte di Rialto Description: Begin your private Venice adventure with …" at bounding box center [351, 205] width 324 height 343
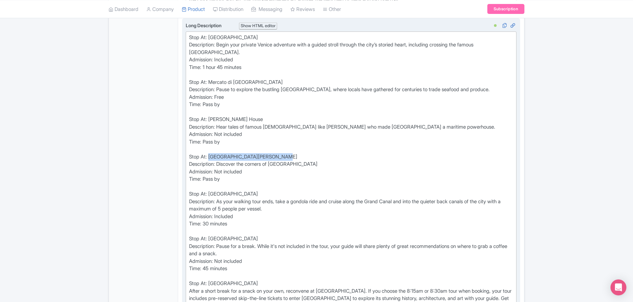
drag, startPoint x: 294, startPoint y: 157, endPoint x: 210, endPoint y: 156, distance: 84.1
click at [210, 156] on div "Stop At: Ponte di Rialto Description: Begin your private Venice adventure with …" at bounding box center [351, 205] width 324 height 343
click at [241, 184] on div "Stop At: Ponte di Rialto Description: Begin your private Venice adventure with …" at bounding box center [351, 205] width 324 height 343
drag, startPoint x: 286, startPoint y: 156, endPoint x: 211, endPoint y: 156, distance: 75.8
click at [211, 156] on div "Stop At: Ponte di Rialto Description: Begin your private Venice adventure with …" at bounding box center [351, 205] width 324 height 343
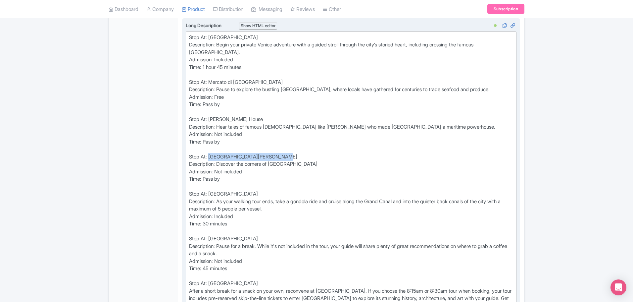
copy div "Campo de Santa Maria Formosa"
click at [294, 170] on div "Stop At: Ponte di Rialto Description: Begin your private Venice adventure with …" at bounding box center [351, 205] width 324 height 343
drag, startPoint x: 297, startPoint y: 164, endPoint x: 218, endPoint y: 163, distance: 78.8
click at [218, 163] on div "Stop At: Ponte di Rialto Description: Begin your private Venice adventure with …" at bounding box center [351, 205] width 324 height 343
paste trix-editor "guide reveals the traditions that shaped Venetian daily life"
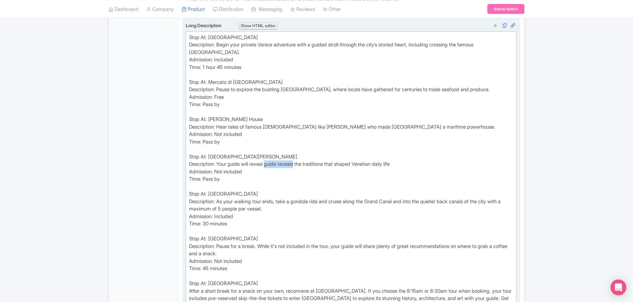
drag, startPoint x: 270, startPoint y: 163, endPoint x: 301, endPoint y: 164, distance: 30.5
click at [301, 164] on div "Stop At: Ponte di Rialto Description: Begin your private Venice adventure with …" at bounding box center [351, 205] width 324 height 343
click at [401, 162] on div "Stop At: Ponte di Rialto Description: Begin your private Venice adventure with …" at bounding box center [351, 205] width 324 height 343
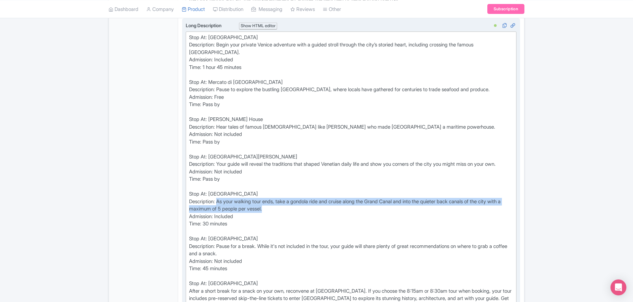
drag, startPoint x: 219, startPoint y: 207, endPoint x: 293, endPoint y: 218, distance: 74.7
click at [293, 218] on div "Stop At: Ponte di Rialto Description: Begin your private Venice adventure with …" at bounding box center [351, 205] width 324 height 343
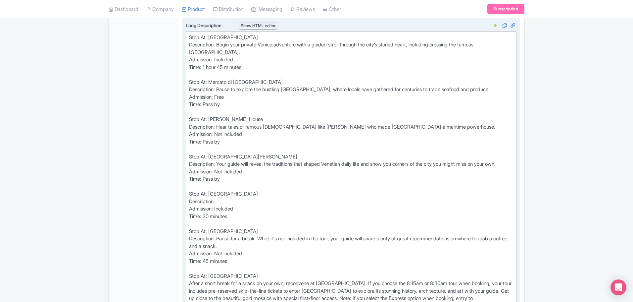
paste trix-editor "ith just your group and a gondolier, enjoy the city from its most enchanting pe…"
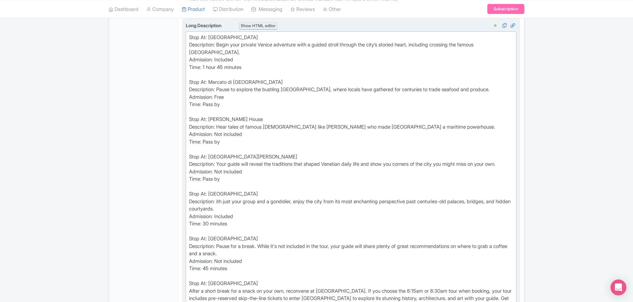
drag, startPoint x: 218, startPoint y: 208, endPoint x: 249, endPoint y: 228, distance: 36.6
click at [218, 208] on div "Stop At: Ponte di Rialto Description: Begin your private Venice adventure with …" at bounding box center [351, 205] width 324 height 343
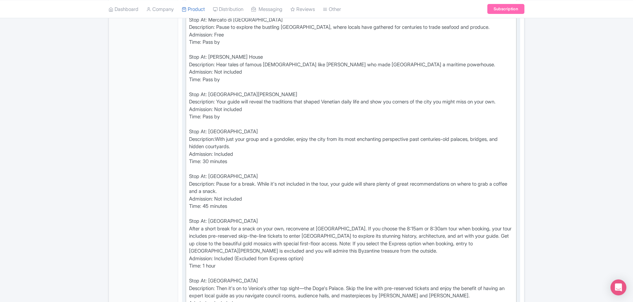
scroll to position [338, 0]
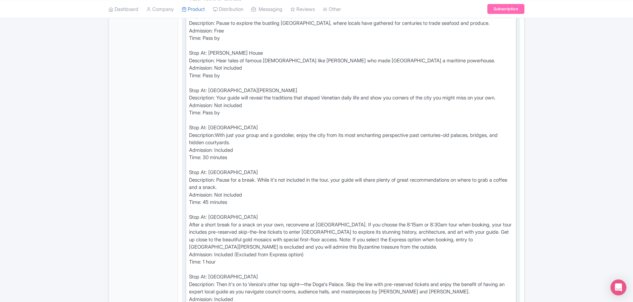
click at [218, 141] on div "Stop At: Ponte di Rialto Description: Begin your private Venice adventure with …" at bounding box center [351, 139] width 324 height 343
click at [246, 188] on div "Stop At: Ponte di Rialto Description: Begin your private Venice adventure with …" at bounding box center [351, 139] width 324 height 343
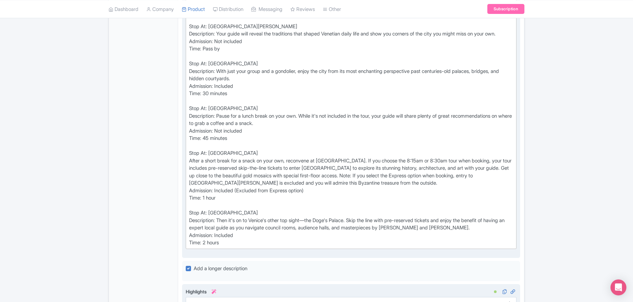
scroll to position [405, 0]
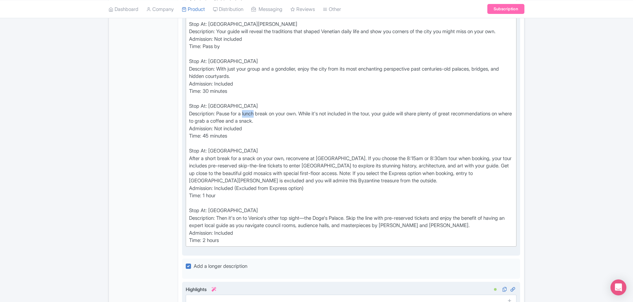
drag, startPoint x: 258, startPoint y: 121, endPoint x: 246, endPoint y: 122, distance: 11.7
click at [246, 122] on div "Stop At: Ponte di Rialto Description: Begin your private Venice adventure with …" at bounding box center [351, 72] width 324 height 343
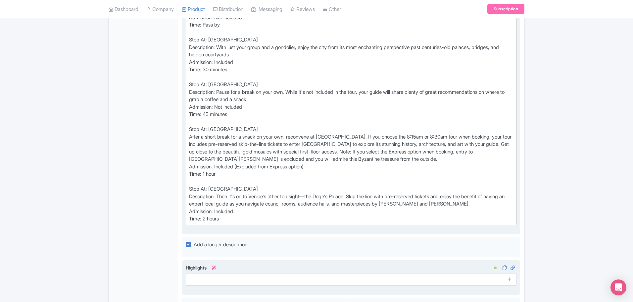
scroll to position [438, 0]
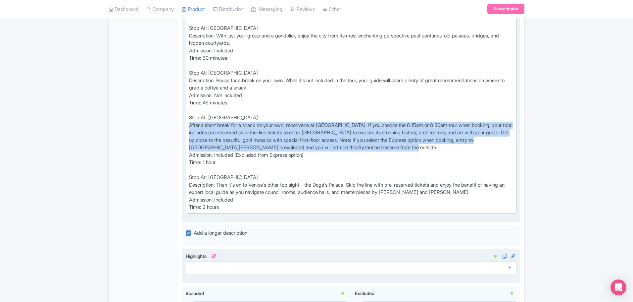
drag, startPoint x: 416, startPoint y: 155, endPoint x: 189, endPoint y: 131, distance: 228.0
click at [189, 132] on div "Stop At: Ponte di Rialto Description: Begin your private Venice adventure with …" at bounding box center [351, 39] width 324 height 343
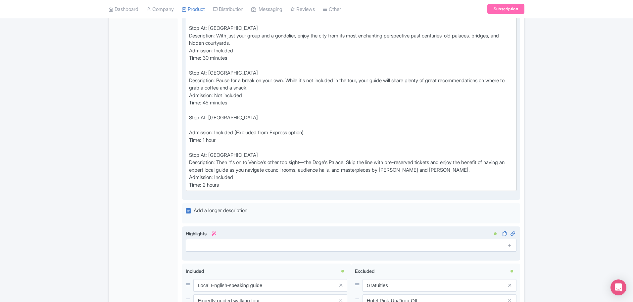
paste trix-editor "continue to St. Mark’s Basilica. Bypass the long lines with your private guide …"
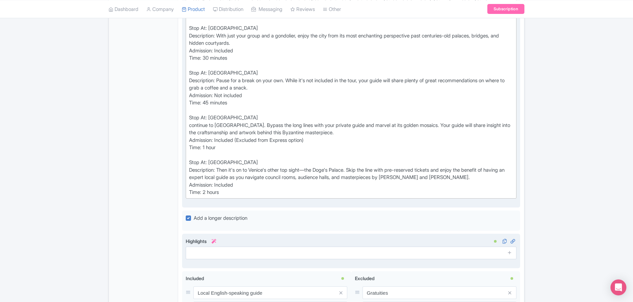
click at [192, 133] on div "Stop At: Ponte di Rialto Description: Begin your private Venice adventure with …" at bounding box center [351, 32] width 324 height 328
drag, startPoint x: 262, startPoint y: 132, endPoint x: 182, endPoint y: 133, distance: 80.1
click at [182, 133] on div "Long Description i Show HTML editor Bold Italic Strikethrough Link Heading Quot…" at bounding box center [351, 30] width 338 height 355
drag, startPoint x: 319, startPoint y: 147, endPoint x: 236, endPoint y: 148, distance: 83.1
click at [236, 148] on div "Stop At: Ponte di Rialto Description: Begin your private Venice adventure with …" at bounding box center [351, 32] width 324 height 328
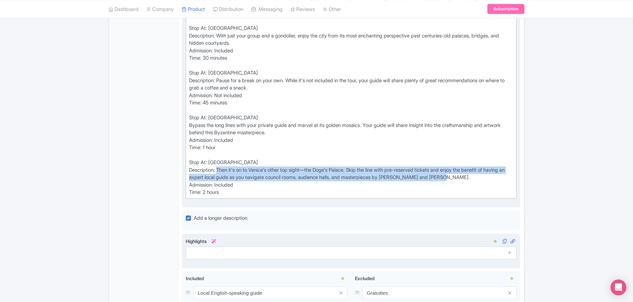
drag, startPoint x: 489, startPoint y: 184, endPoint x: 219, endPoint y: 176, distance: 270.0
click at [219, 176] on div "Stop At: Ponte di Rialto Description: Begin your private Venice adventure with …" at bounding box center [351, 32] width 324 height 328
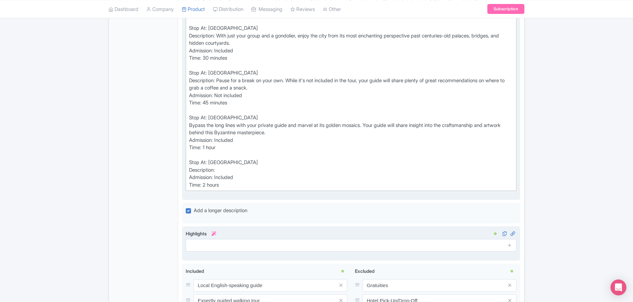
paste trix-editor "skip-the-line entry grants you immediate access to its lavish salons. Explore g…"
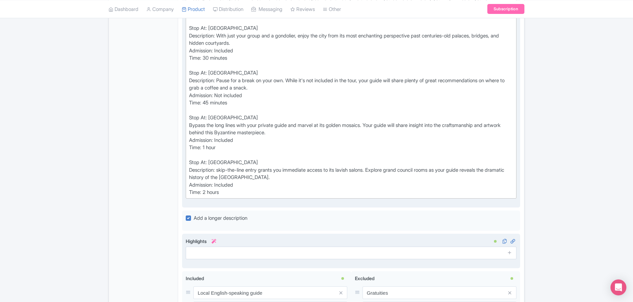
click at [219, 176] on div "Stop At: Ponte di Rialto Description: Begin your private Venice adventure with …" at bounding box center [351, 32] width 324 height 328
type trix-editor "<div>Stop At: Ponte di Rialto&nbsp;<br>Description: Begin your private Venice a…"
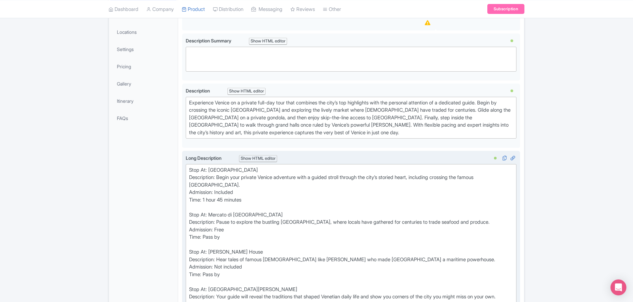
scroll to position [132, 0]
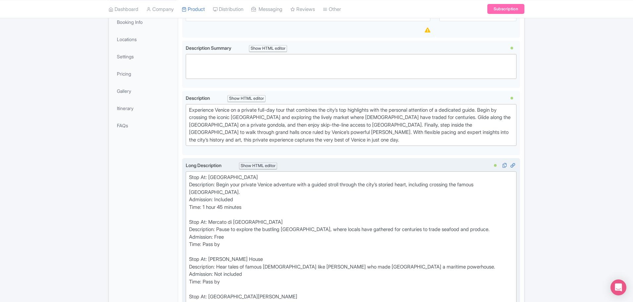
drag, startPoint x: 227, startPoint y: 265, endPoint x: 187, endPoint y: 177, distance: 95.8
copy div "Stop At: Ponte di Rialto Description: Begin your private Venice adventure with …"
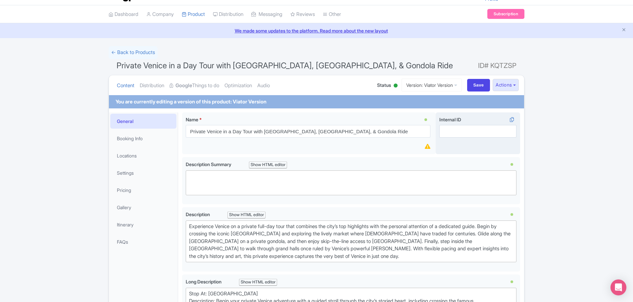
scroll to position [0, 0]
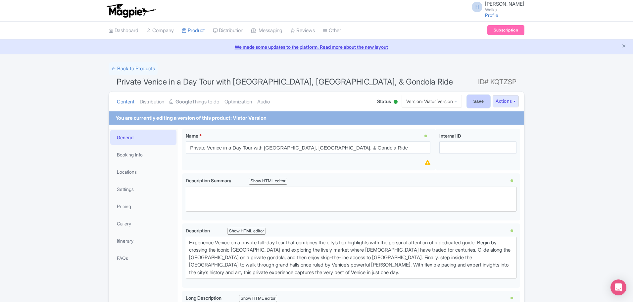
click at [468, 99] on input "Save" at bounding box center [478, 101] width 23 height 13
type input "Saving..."
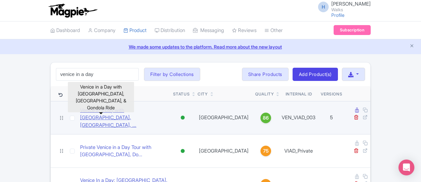
click at [80, 111] on link "Venice in a Day with [GEOGRAPHIC_DATA], [GEOGRAPHIC_DATA], ..." at bounding box center [124, 118] width 88 height 23
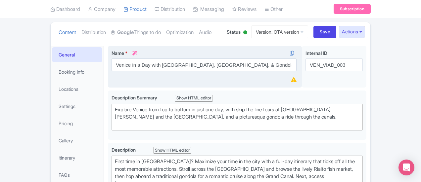
scroll to position [66, 0]
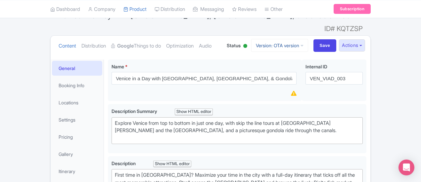
click at [308, 39] on link "Version: OTA version" at bounding box center [279, 45] width 57 height 13
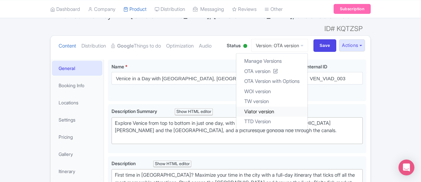
click at [302, 107] on link "Viator version" at bounding box center [271, 112] width 71 height 10
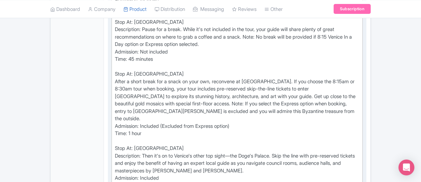
scroll to position [563, 0]
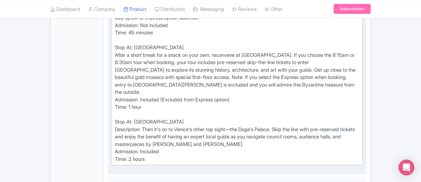
drag, startPoint x: 83, startPoint y: 64, endPoint x: 166, endPoint y: 123, distance: 101.8
type trix-editor "<lor>Ipsu Do: Sitam co Adipis&elit;<se>Doeiusmodte: Inci utla etdolo ma aliqua …"
copy div "Lore Ip: Dolor si Ametco Adipiscinge: Sedd eius tempor in utlabo etdol magn a e…"
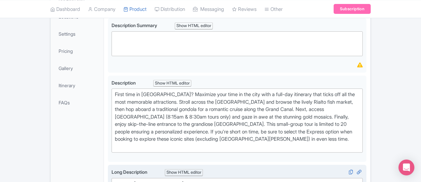
scroll to position [0, 0]
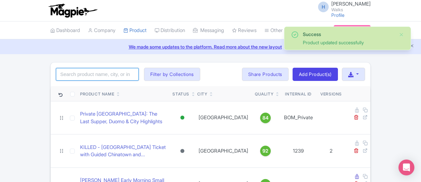
click at [56, 78] on input "search" at bounding box center [97, 74] width 83 height 13
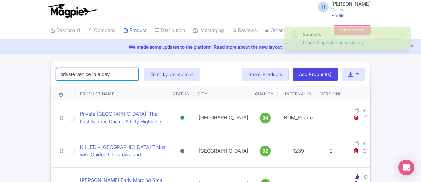
type input "private venice in a day"
click button "Search" at bounding box center [0, 0] width 0 height 0
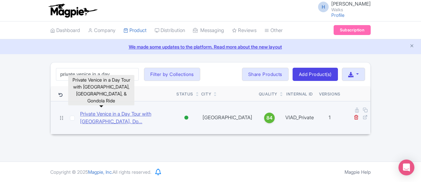
click at [80, 111] on link "Private Venice in a Day Tour with St. Mark's Basilica, Do..." at bounding box center [125, 118] width 91 height 15
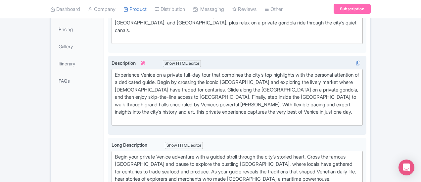
scroll to position [232, 0]
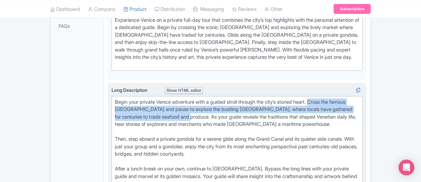
drag, startPoint x: 290, startPoint y: 72, endPoint x: 332, endPoint y: 80, distance: 42.9
click at [332, 99] on div "Begin your private Venice adventure with a guided stroll through the city’s sto…" at bounding box center [237, 181] width 245 height 164
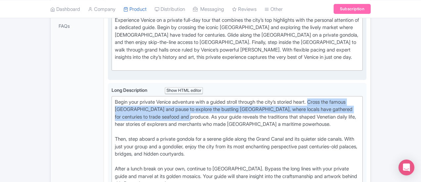
type trix-editor "<lor>Ipsum dolo sitamet Consec adipiscin elit s doeius tempor incidid utl etdo’…"
copy div "Cross the famous [GEOGRAPHIC_DATA] and pause to explore the bustling [GEOGRAPHI…"
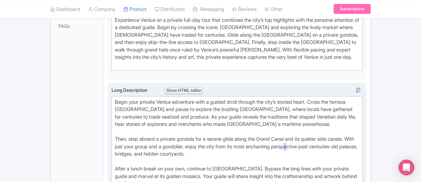
drag, startPoint x: 215, startPoint y: 110, endPoint x: 184, endPoint y: 105, distance: 31.8
click at [215, 110] on div "Begin your private Venice adventure with a guided stroll through the city’s sto…" at bounding box center [237, 181] width 245 height 164
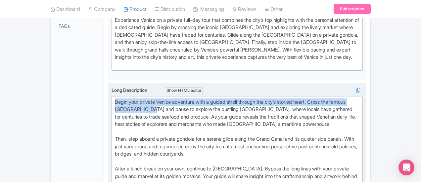
drag, startPoint x: 85, startPoint y: 71, endPoint x: 363, endPoint y: 72, distance: 278.1
click at [360, 99] on div "Begin your private Venice adventure with a guided stroll through the city’s sto…" at bounding box center [237, 181] width 245 height 164
copy div "Begin your private Venice adventure with a guided stroll through the city’s sto…"
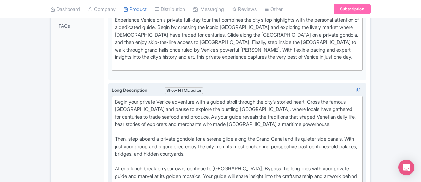
drag, startPoint x: 222, startPoint y: 87, endPoint x: 234, endPoint y: 87, distance: 12.6
click at [222, 99] on div "Begin your private Venice adventure with a guided stroll through the city’s sto…" at bounding box center [237, 181] width 245 height 164
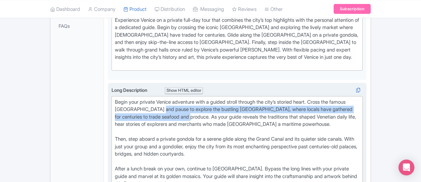
drag, startPoint x: 374, startPoint y: 73, endPoint x: 332, endPoint y: 78, distance: 41.8
click at [332, 99] on div "Begin your private Venice adventure with a guided stroll through the city’s sto…" at bounding box center [237, 181] width 245 height 164
copy div "pause to explore the bustling [GEOGRAPHIC_DATA], where locals have gathered for…"
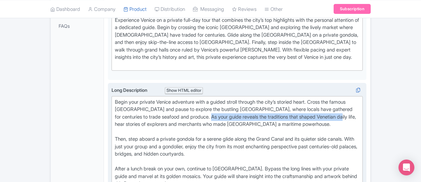
drag, startPoint x: 354, startPoint y: 79, endPoint x: 176, endPoint y: 88, distance: 178.0
click at [176, 99] on div "Begin your private Venice adventure with a guided stroll through the city’s sto…" at bounding box center [237, 181] width 245 height 164
copy div "guide reveals the traditions that shaped Venetian daily life"
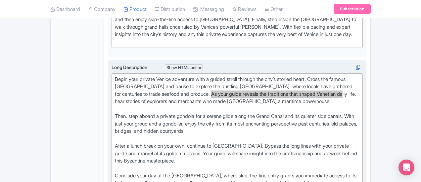
scroll to position [265, 0]
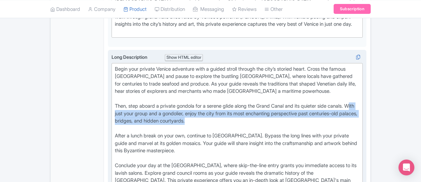
drag, startPoint x: 331, startPoint y: 67, endPoint x: 373, endPoint y: 75, distance: 42.5
click at [360, 75] on div "Begin your private Venice adventure with a guided stroll through the city’s sto…" at bounding box center [237, 148] width 245 height 164
copy div "ith just your group and a gondolier, enjoy the city from its most enchanting pe…"
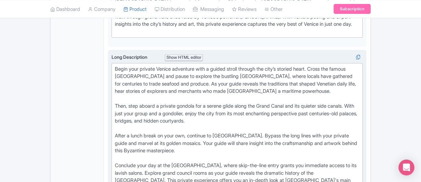
click at [121, 100] on div "Begin your private Venice adventure with a guided stroll through the city’s sto…" at bounding box center [237, 148] width 245 height 164
drag, startPoint x: 162, startPoint y: 90, endPoint x: 340, endPoint y: 98, distance: 178.6
click at [340, 98] on div "Begin your private Venice adventure with a guided stroll through the city’s sto…" at bounding box center [237, 148] width 245 height 164
copy div "continue to St. Mark’s Basilica. Bypass the long lines with your private guide …"
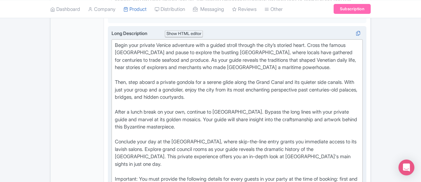
scroll to position [298, 0]
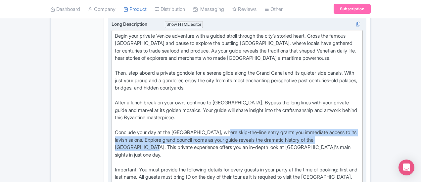
drag, startPoint x: 197, startPoint y: 80, endPoint x: 259, endPoint y: 88, distance: 62.4
click at [259, 88] on div "Begin your private Venice adventure with a guided stroll through the city’s sto…" at bounding box center [237, 114] width 245 height 164
copy div "skip-the-line entry grants you immediate access to its lavish salons. Explore g…"
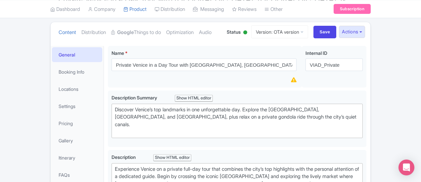
scroll to position [0, 0]
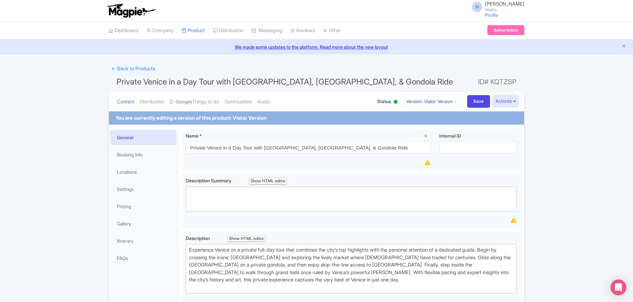
click at [444, 102] on link "Version: Viator Version" at bounding box center [432, 101] width 60 height 13
click at [513, 103] on button "Actions" at bounding box center [506, 101] width 26 height 12
click at [484, 158] on link "Create new version" at bounding box center [489, 156] width 63 height 10
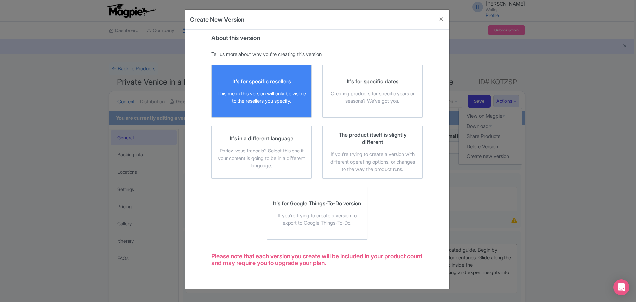
click at [269, 92] on div "This mean this version will only be visible to the resellers you specify." at bounding box center [261, 97] width 89 height 15
click at [0, 0] on input "It's for specific resellers This mean this version will only be visible to the …" at bounding box center [0, 0] width 0 height 0
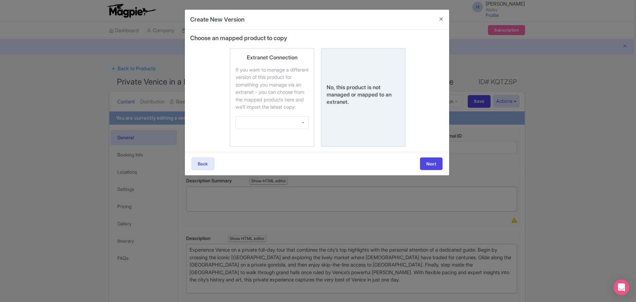
click at [349, 105] on div "No, this product is not managed or mapped to an extranet." at bounding box center [362, 94] width 73 height 22
click at [0, 0] on input "No, this product is not managed or mapped to an extranet." at bounding box center [0, 0] width 0 height 0
click at [436, 170] on button "Next" at bounding box center [431, 163] width 23 height 13
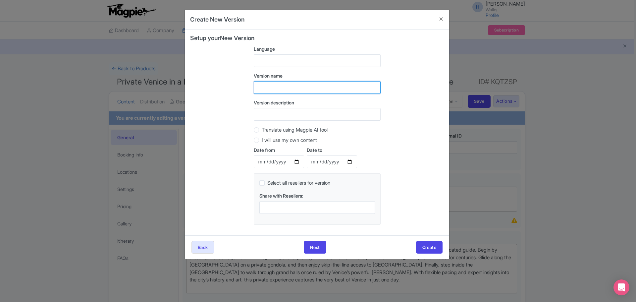
click at [273, 88] on input "text" at bounding box center [317, 87] width 127 height 13
type input "WOI Version"
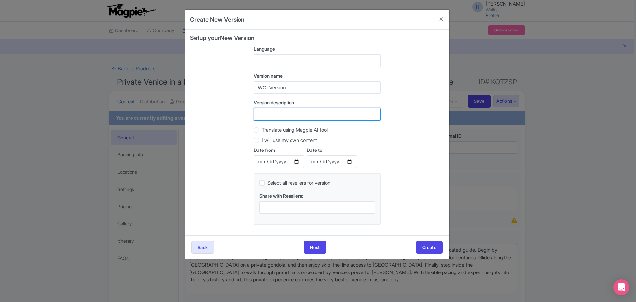
click at [274, 120] on input "Version description" at bounding box center [317, 114] width 127 height 13
type input "WOI Version"
click at [418, 247] on button "Create" at bounding box center [429, 247] width 26 height 13
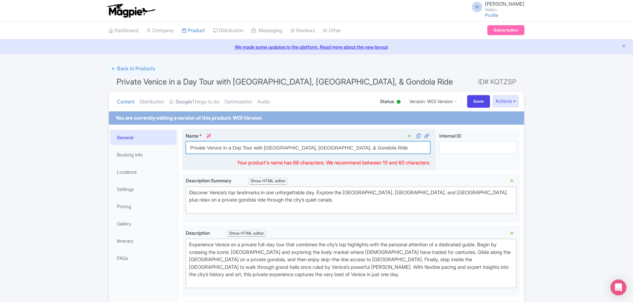
drag, startPoint x: 243, startPoint y: 148, endPoint x: 265, endPoint y: 149, distance: 21.5
click at [265, 149] on input "Private Venice in a Day Tour with [GEOGRAPHIC_DATA], [GEOGRAPHIC_DATA], & Gondo…" at bounding box center [308, 147] width 245 height 13
drag, startPoint x: 285, startPoint y: 146, endPoint x: 266, endPoint y: 149, distance: 19.2
click at [266, 149] on input "Private Venice in a Day: [GEOGRAPHIC_DATA], [GEOGRAPHIC_DATA], & Gondola Ride" at bounding box center [308, 147] width 245 height 13
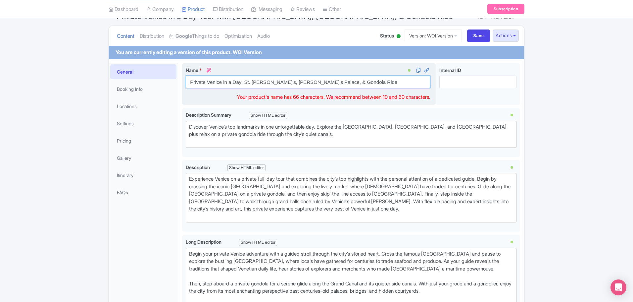
scroll to position [66, 0]
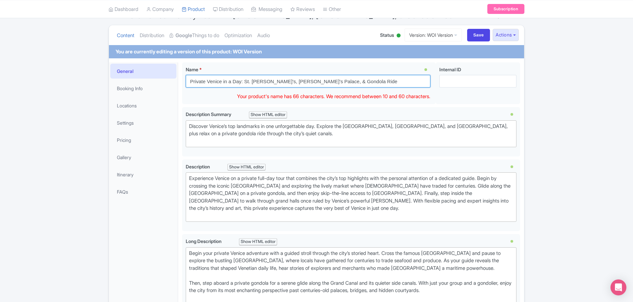
type input "Private Venice in a Day: St. [PERSON_NAME]'s, [PERSON_NAME]'s Palace, & Gondola…"
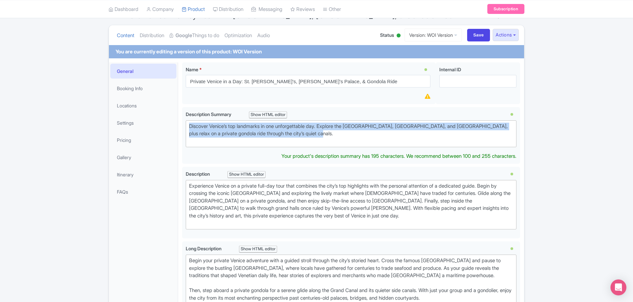
drag, startPoint x: 300, startPoint y: 134, endPoint x: 181, endPoint y: 127, distance: 119.8
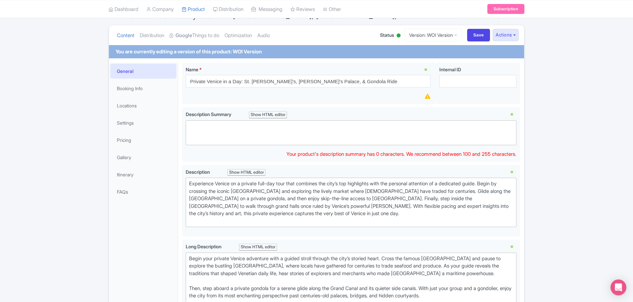
paste trix-editor "Live the magic of [GEOGRAPHIC_DATA] in one unforgettable day. Skip the lines at…"
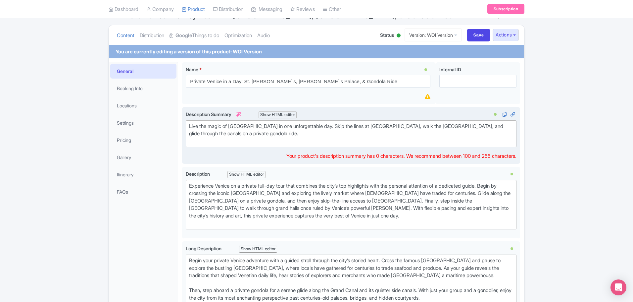
click at [191, 138] on div "Live the magic of [GEOGRAPHIC_DATA] in one unforgettable day. Skip the lines at…" at bounding box center [351, 133] width 324 height 23
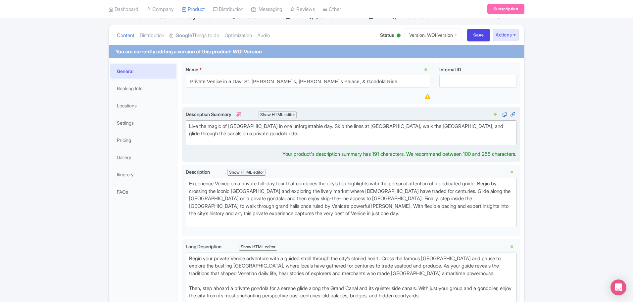
type trix-editor "<div>Live the magic of Venice in one unforgettable day. Skip the lines at St. M…"
click at [271, 138] on trix-editor "Live the magic of [GEOGRAPHIC_DATA] in one unforgettable day. Skip the lines at…" at bounding box center [351, 132] width 331 height 25
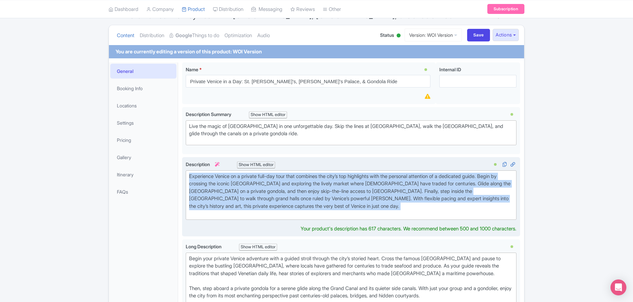
drag, startPoint x: 339, startPoint y: 215, endPoint x: 186, endPoint y: 172, distance: 159.5
click at [186, 172] on trix-editor "Experience Venice on a private full-day tour that combines the city’s top highl…" at bounding box center [351, 194] width 331 height 49
type trix-editor "<div>Experience Venice on a private full-day tour that combines the city’s top …"
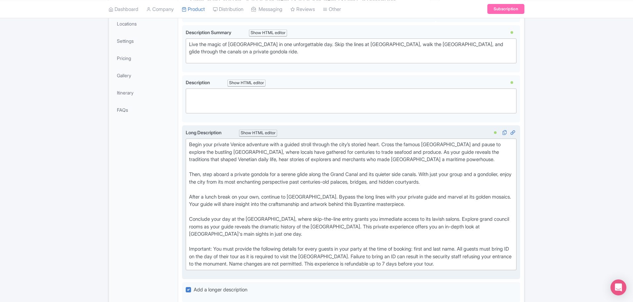
scroll to position [199, 0]
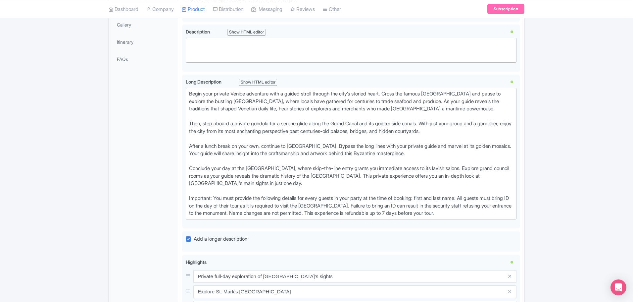
drag, startPoint x: 486, startPoint y: 215, endPoint x: 159, endPoint y: 90, distance: 349.2
click at [159, 90] on div "General Booking Info Locations Settings Pricing Gallery Itinerary FAQs Private …" at bounding box center [316, 218] width 415 height 585
type trix-editor "<div>Begin your private Venice adventure with a guided stroll through the city’…"
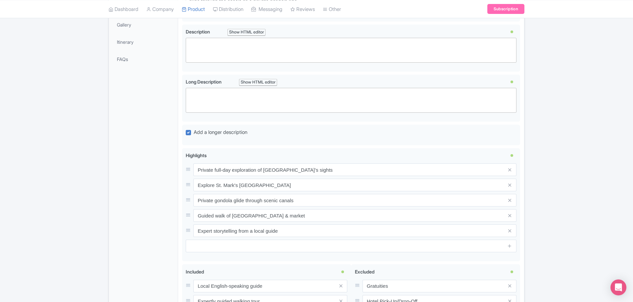
paste trix-editor "<div><strong>A Journey Through the Majesty of Venice in Just One Day<br></stron…"
type trix-editor "<div><strong>A Journey Through the Majesty of Venice in Just One Day<br></stron…"
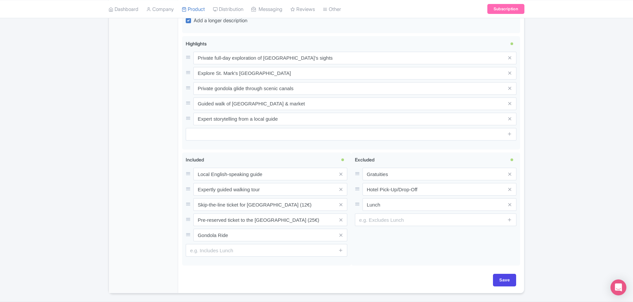
scroll to position [596, 0]
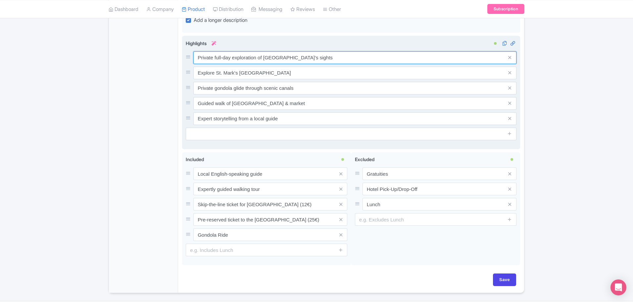
drag, startPoint x: 308, startPoint y: 65, endPoint x: 184, endPoint y: 61, distance: 123.2
click at [184, 61] on div "Private full-day exploration of Venice’s sights Explore St. Mark's Basilica & D…" at bounding box center [351, 92] width 338 height 113
paste input "Live Venice’s golden age in a single extraordinary day – From St. Mark’s Basili…"
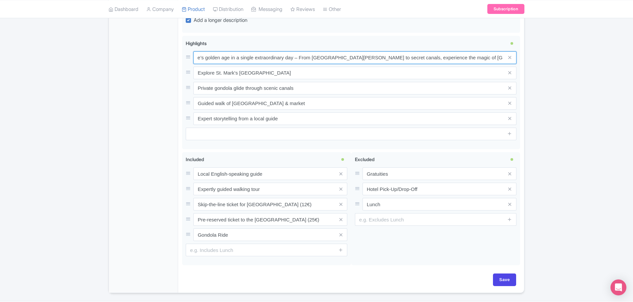
type input "Live Venice’s golden age in a single extraordinary day – From St. Mark’s Basili…"
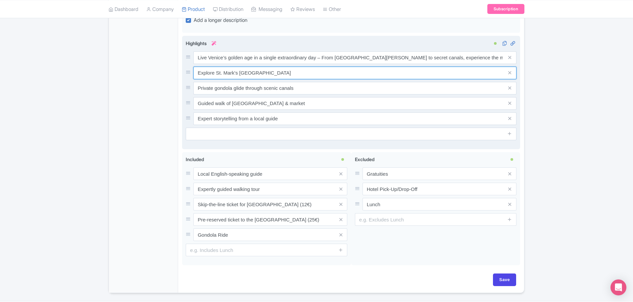
drag, startPoint x: 197, startPoint y: 77, endPoint x: 342, endPoint y: 85, distance: 144.5
click at [341, 79] on input "Explore St. Mark's Basilica & Doge’s Palace" at bounding box center [354, 73] width 323 height 13
paste input "Skip the lines & enter St. Mark’s Basilica like a VIP – Admire its 99,000 squar…"
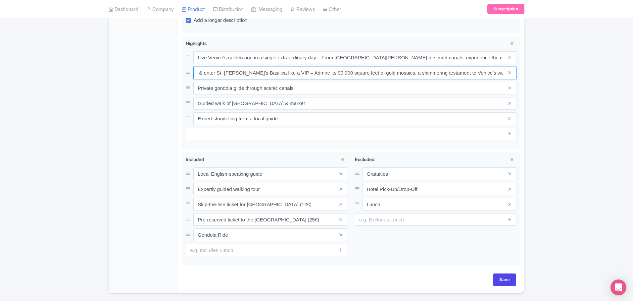
type input "Skip the lines & enter St. Mark’s Basilica like a VIP – Admire its 99,000 squar…"
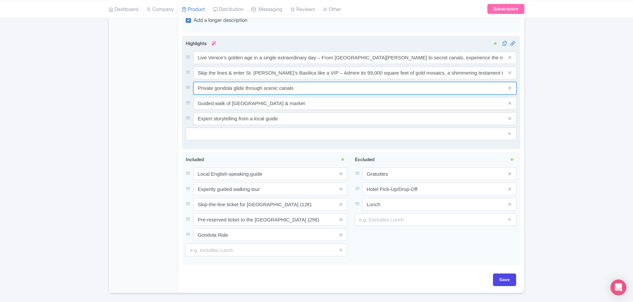
drag, startPoint x: 198, startPoint y: 95, endPoint x: 388, endPoint y: 100, distance: 190.4
click at [388, 94] on input "Private gondola glide through scenic canals" at bounding box center [354, 88] width 323 height 13
paste input "Step inside the Doge’s Palace & cross the Bridge of Sighs – Walk through lavish…"
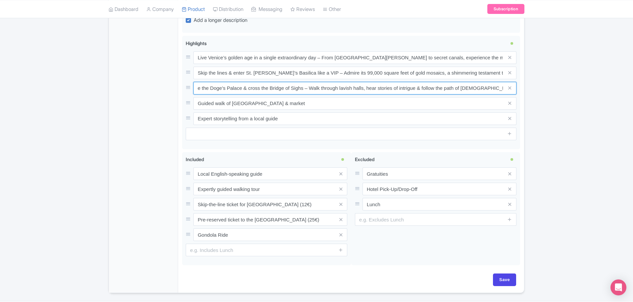
type input "Step inside the Doge’s Palace & cross the Bridge of Sighs – Walk through lavish…"
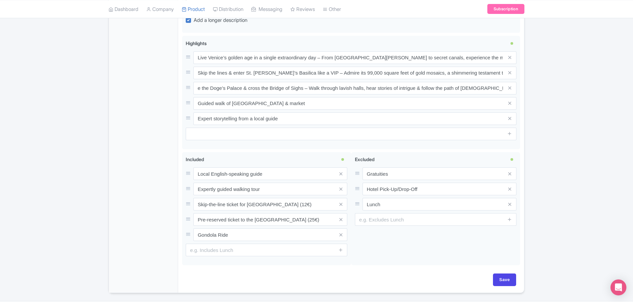
scroll to position [0, 0]
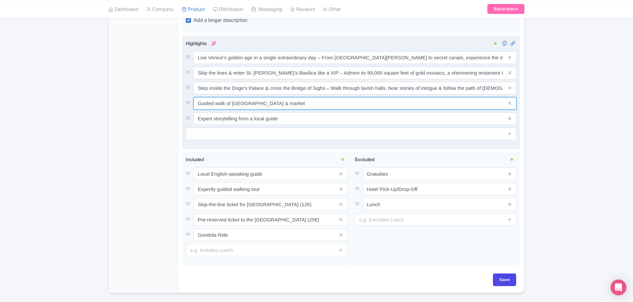
drag, startPoint x: 196, startPoint y: 111, endPoint x: 316, endPoint y: 114, distance: 120.5
click at [316, 110] on input "Guided walk of Rialto Bridge & market" at bounding box center [354, 103] width 323 height 13
paste input "Drift through Venice’s canals on a private gondola ride – Experience the city a…"
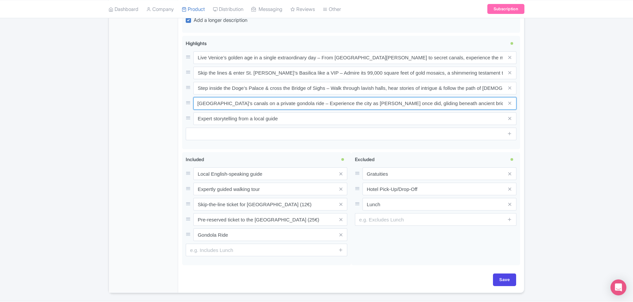
type input "Drift through Venice’s canals on a private gondola ride – Experience the city a…"
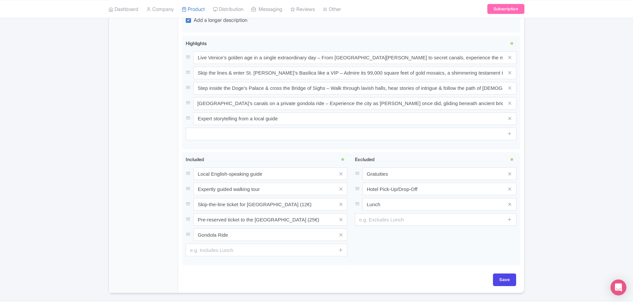
scroll to position [0, 0]
drag, startPoint x: 280, startPoint y: 127, endPoint x: 171, endPoint y: 126, distance: 108.6
paste input "Unravel the legends of Venice with a Walks of Italy expert – From masked balls …"
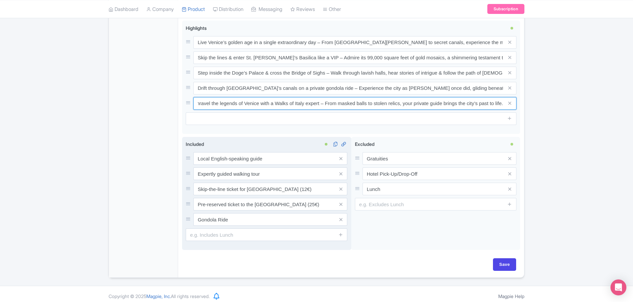
scroll to position [623, 0]
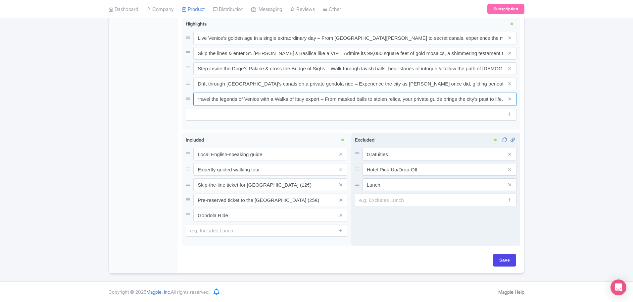
type input "Unravel the legends of Venice with a Walks of Italy expert – From masked balls …"
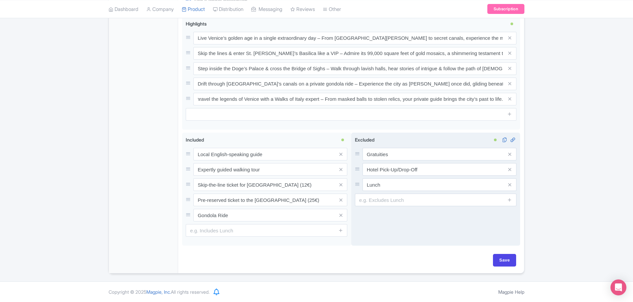
click at [452, 242] on div "Excluded i Gratuities Hotel Pick-Up/Drop-Off Lunch" at bounding box center [435, 188] width 169 height 113
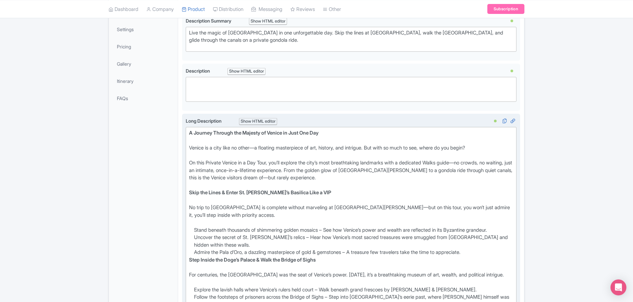
scroll to position [0, 0]
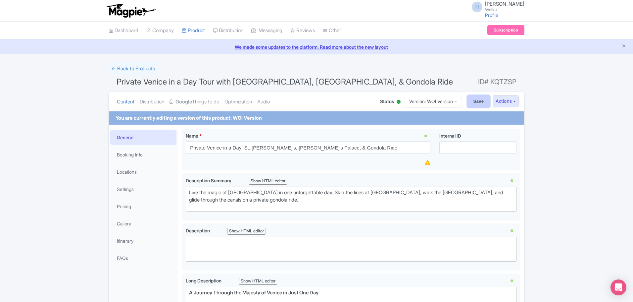
click at [473, 100] on input "Save" at bounding box center [478, 101] width 23 height 13
type input "Saving..."
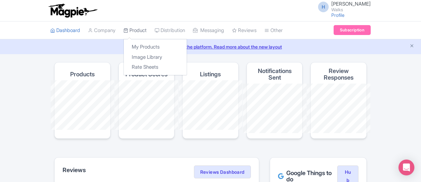
click at [123, 30] on link "Product" at bounding box center [134, 31] width 23 height 18
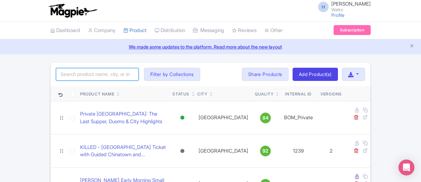
click at [62, 70] on input "search" at bounding box center [97, 74] width 83 height 13
type input "private complete vatican"
click button "Search" at bounding box center [0, 0] width 0 height 0
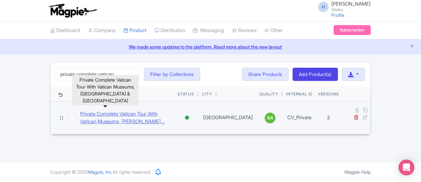
click at [137, 111] on link "Private Complete Vatican Tour With Vatican Museums, [PERSON_NAME]..." at bounding box center [126, 118] width 92 height 15
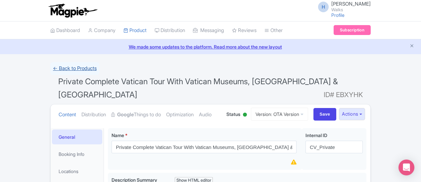
click at [50, 66] on link "← Back to Products" at bounding box center [74, 68] width 49 height 13
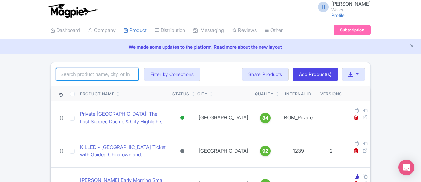
click at [56, 74] on input "search" at bounding box center [97, 74] width 83 height 13
type input "r"
type input "private barcelona"
click button "Search" at bounding box center [0, 0] width 0 height 0
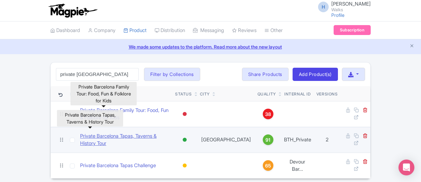
click at [80, 134] on link "Private Barcelona Tapas, Taverns & History Tour" at bounding box center [125, 140] width 90 height 15
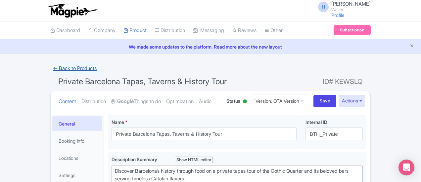
click at [50, 68] on link "← Back to Products" at bounding box center [74, 68] width 49 height 13
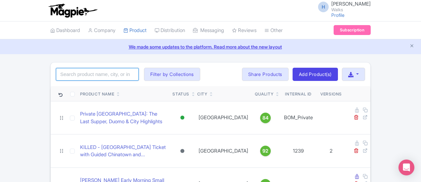
click at [67, 72] on input "search" at bounding box center [97, 74] width 83 height 13
type input "private [GEOGRAPHIC_DATA]"
click button "Search" at bounding box center [0, 0] width 0 height 0
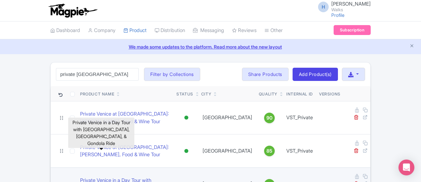
click at [80, 177] on link "Private Venice in a Day Tour with [GEOGRAPHIC_DATA], Do..." at bounding box center [125, 184] width 91 height 15
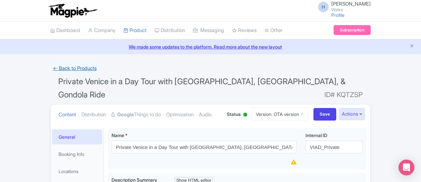
click at [50, 66] on link "← Back to Products" at bounding box center [74, 68] width 49 height 13
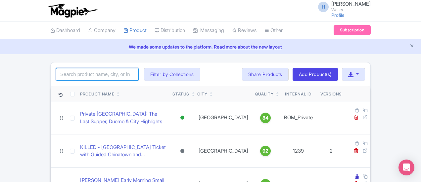
click at [56, 71] on input "search" at bounding box center [97, 74] width 83 height 13
type input "private [GEOGRAPHIC_DATA]"
click button "Search" at bounding box center [0, 0] width 0 height 0
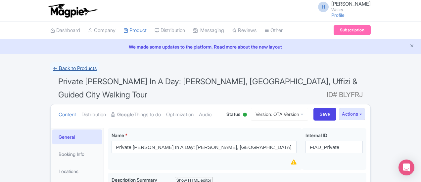
click at [50, 68] on link "← Back to Products" at bounding box center [74, 68] width 49 height 13
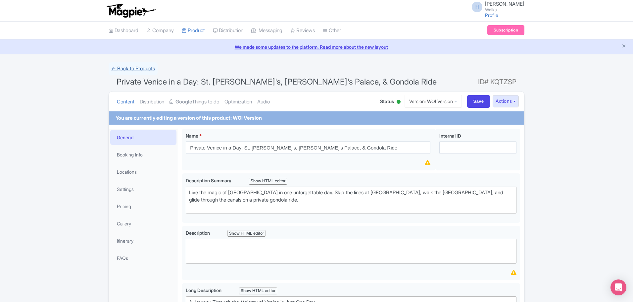
click at [137, 68] on link "← Back to Products" at bounding box center [133, 68] width 49 height 13
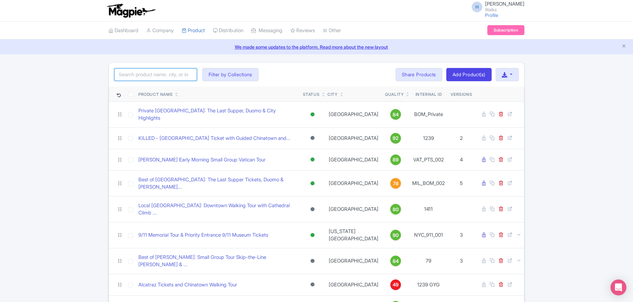
click at [136, 72] on input "search" at bounding box center [155, 74] width 83 height 13
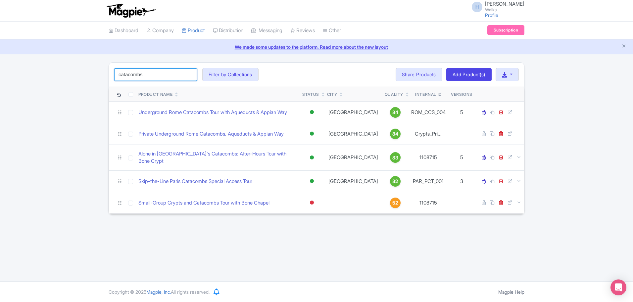
type input "catacombs"
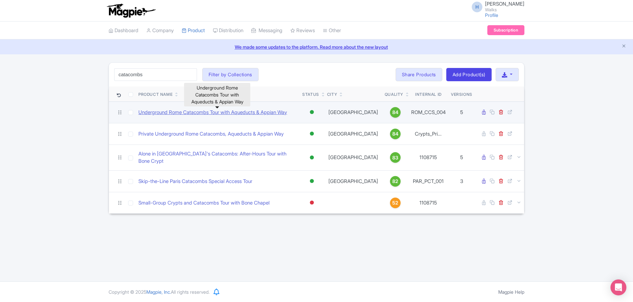
click at [222, 113] on link "Underground Rome Catacombs Tour with Aqueducts & Appian Way" at bounding box center [212, 113] width 149 height 8
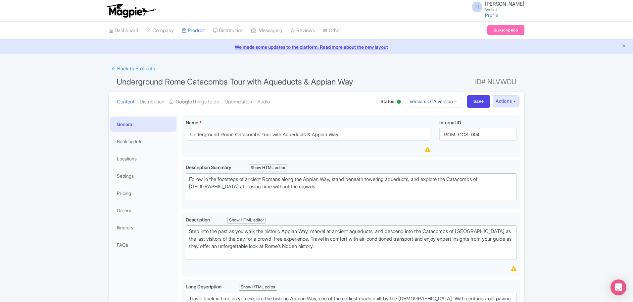
click at [416, 107] on link "Version: OTA version" at bounding box center [433, 101] width 57 height 13
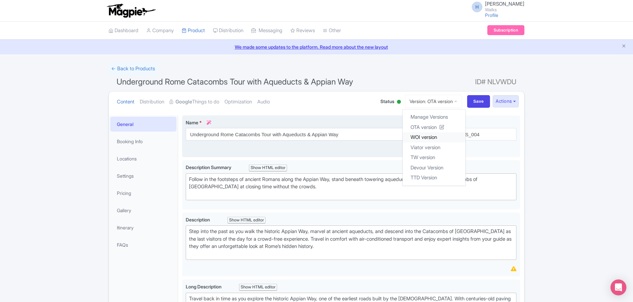
click at [424, 137] on link "WOI version" at bounding box center [434, 137] width 63 height 10
